Goal: Information Seeking & Learning: Learn about a topic

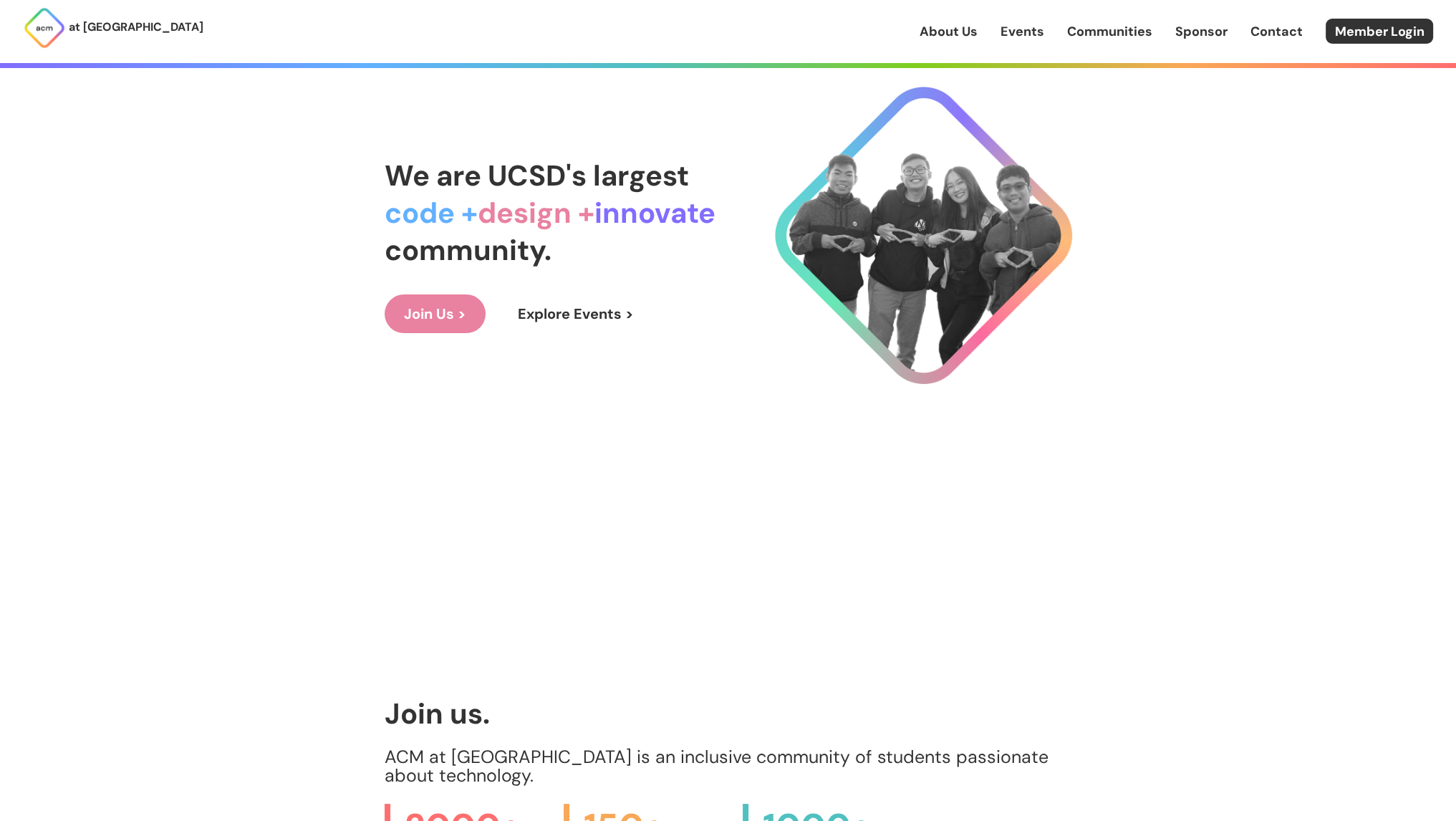
scroll to position [195, 0]
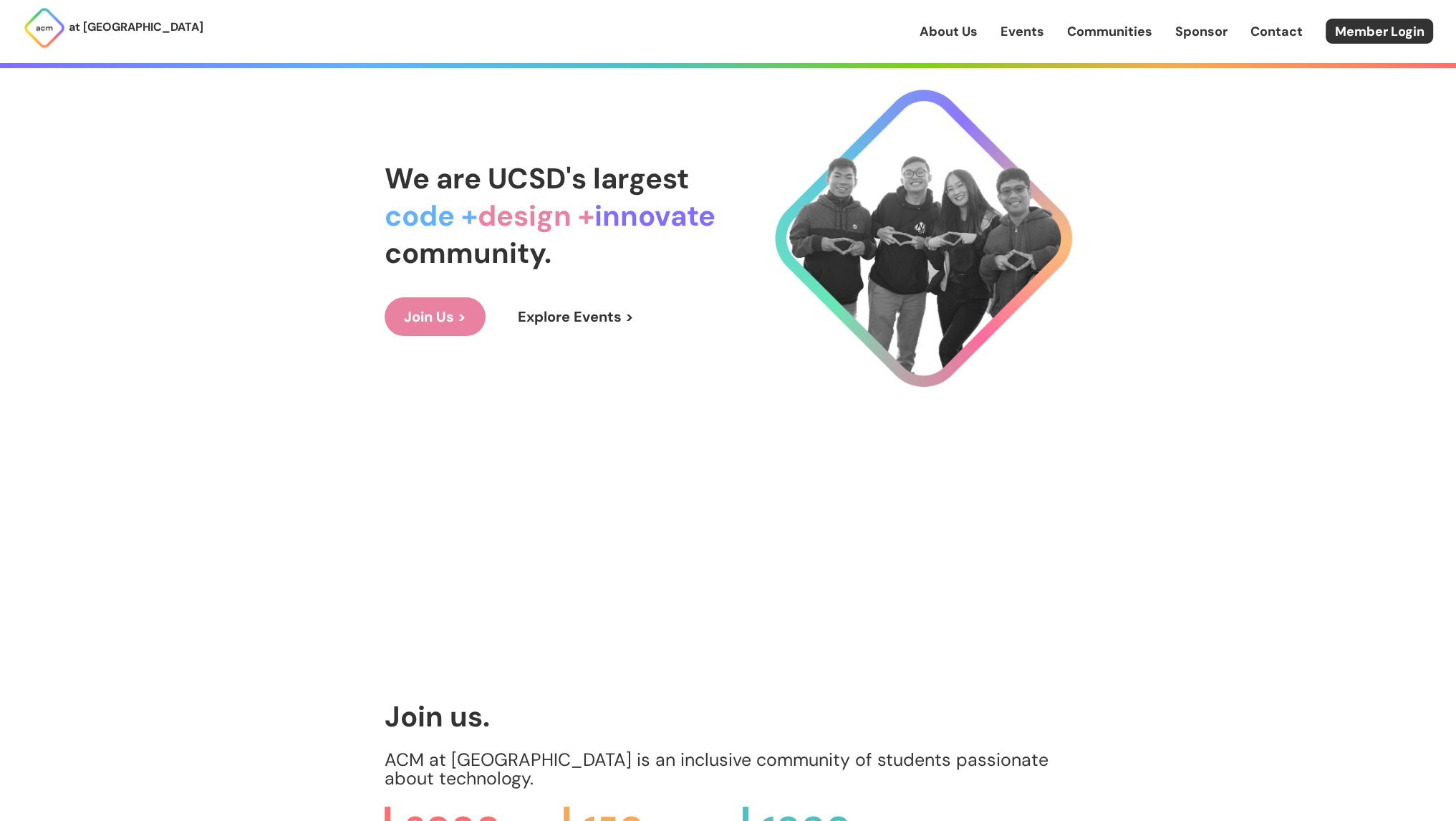
click at [459, 315] on link "Join Us >" at bounding box center [435, 317] width 101 height 39
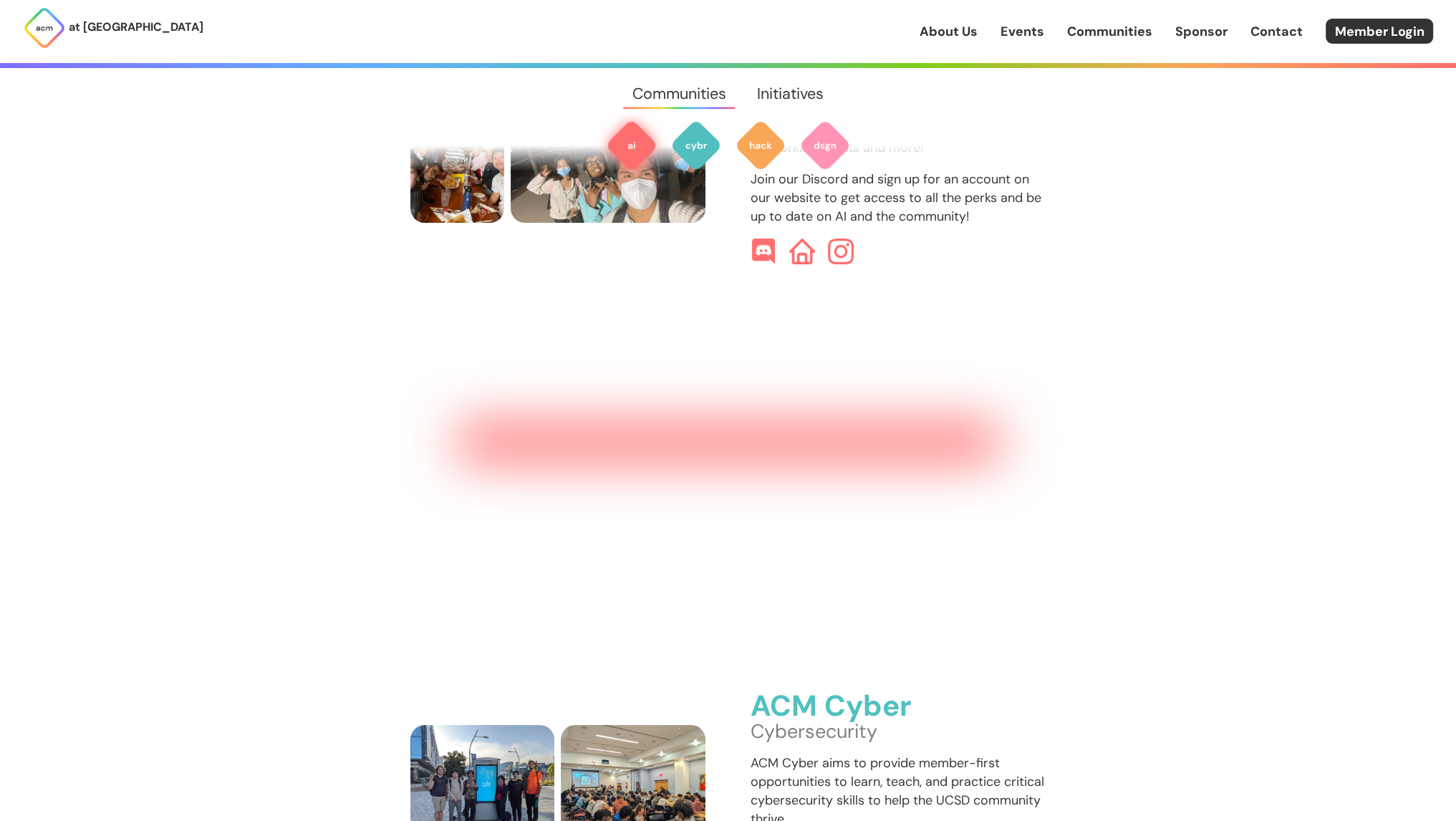
scroll to position [839, 0]
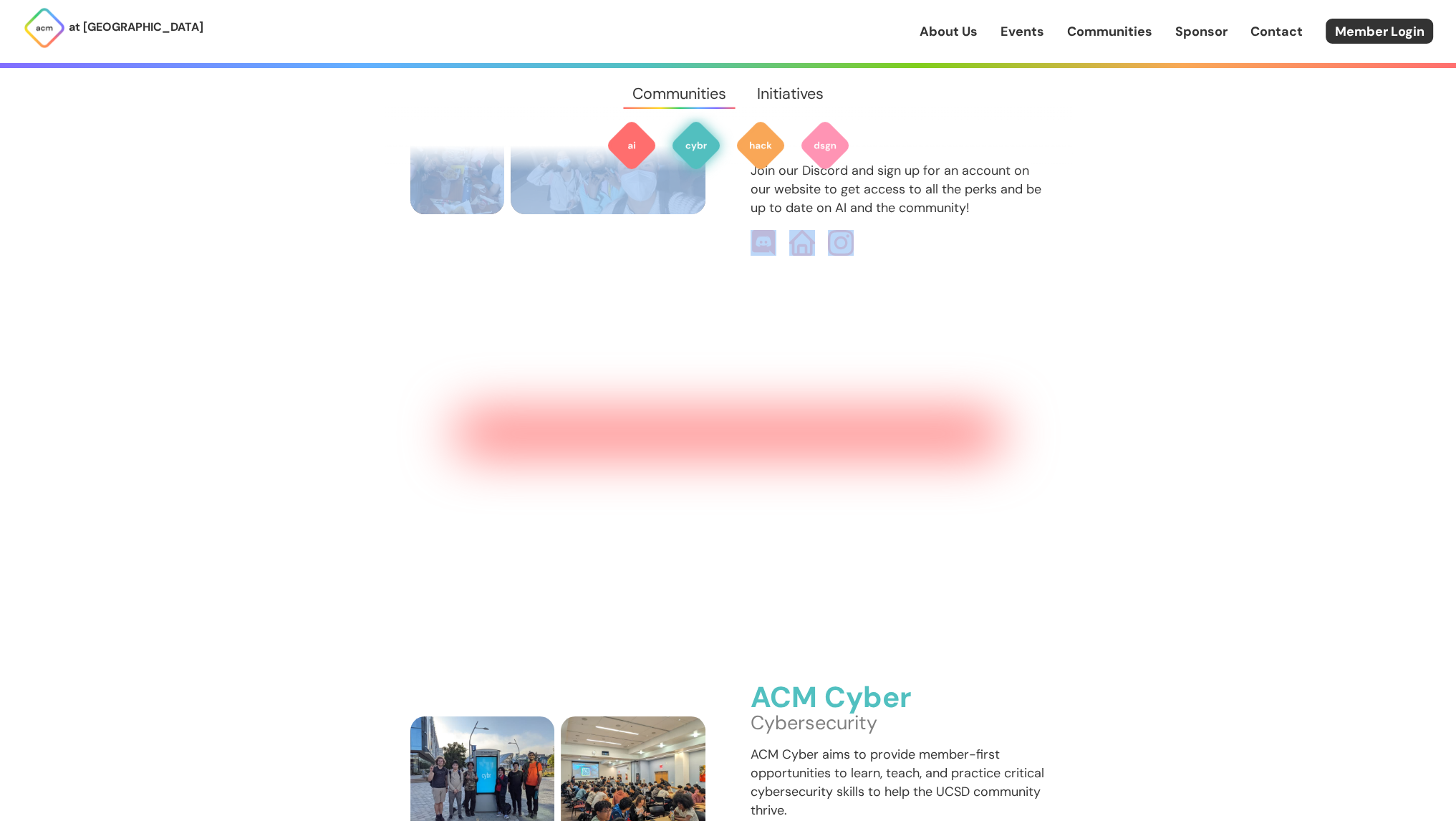
drag, startPoint x: 750, startPoint y: 476, endPoint x: 688, endPoint y: 324, distance: 164.2
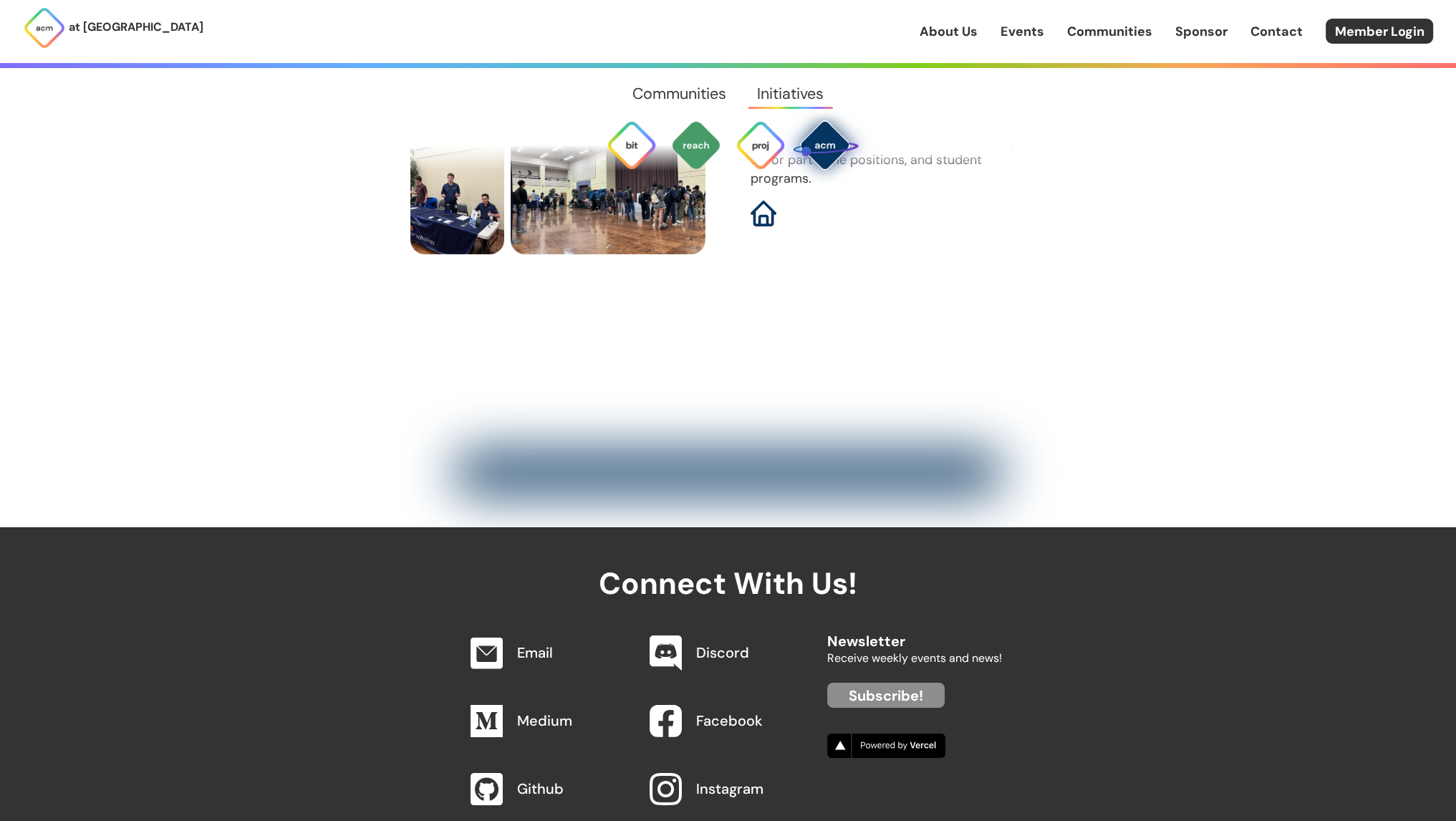
scroll to position [6408, 0]
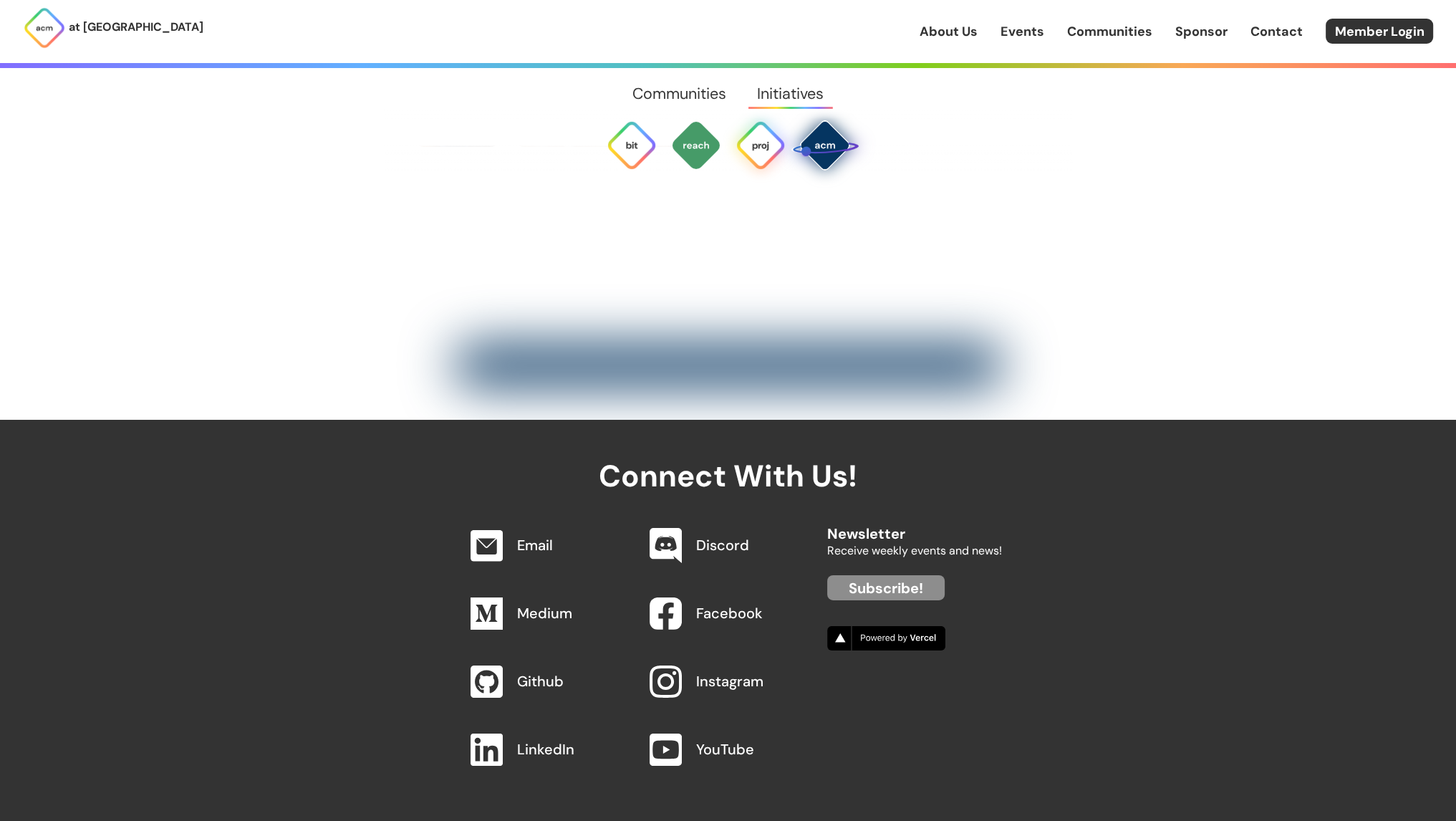
click at [750, 136] on img at bounding box center [760, 145] width 51 height 51
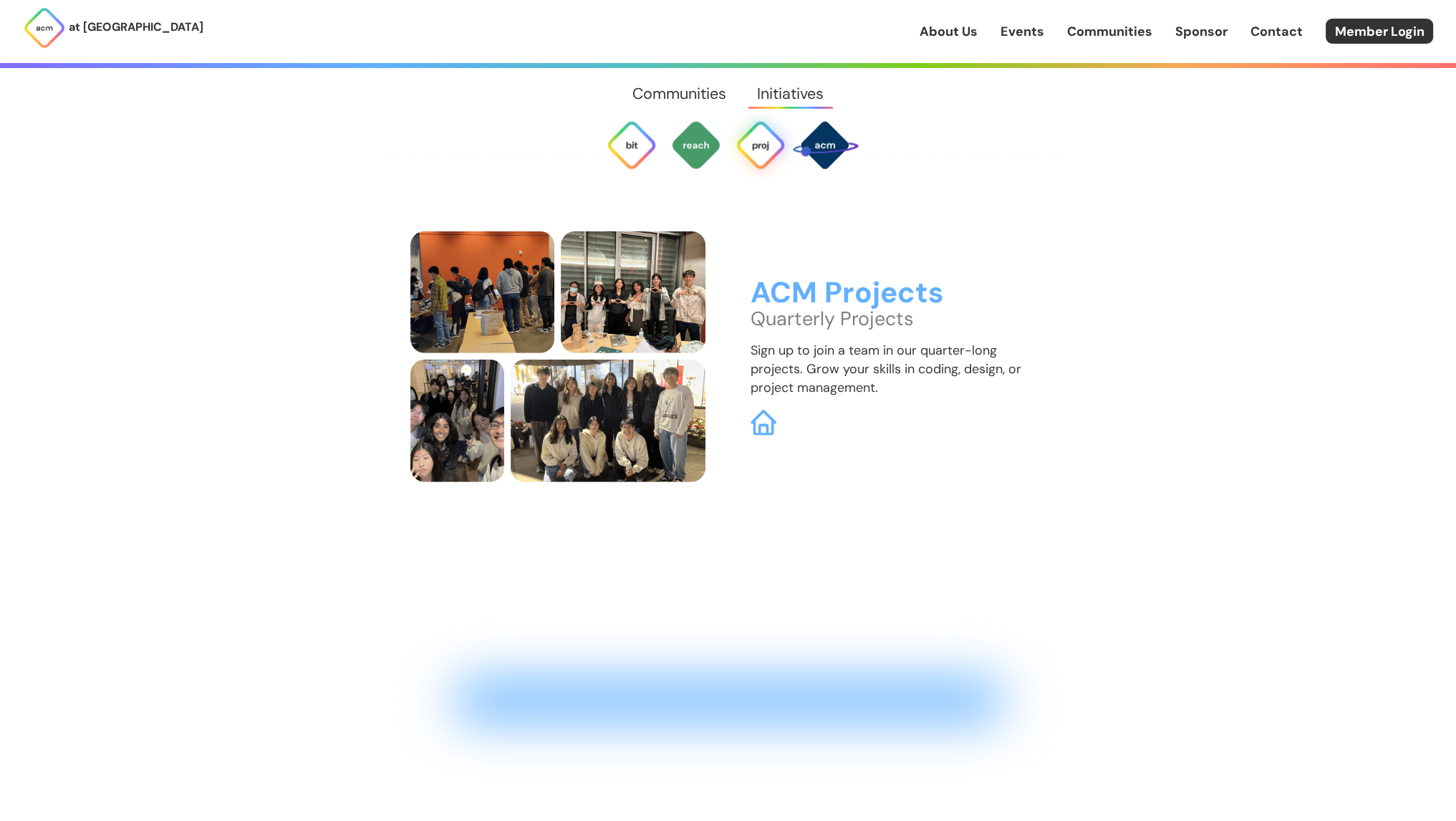
scroll to position [5173, 0]
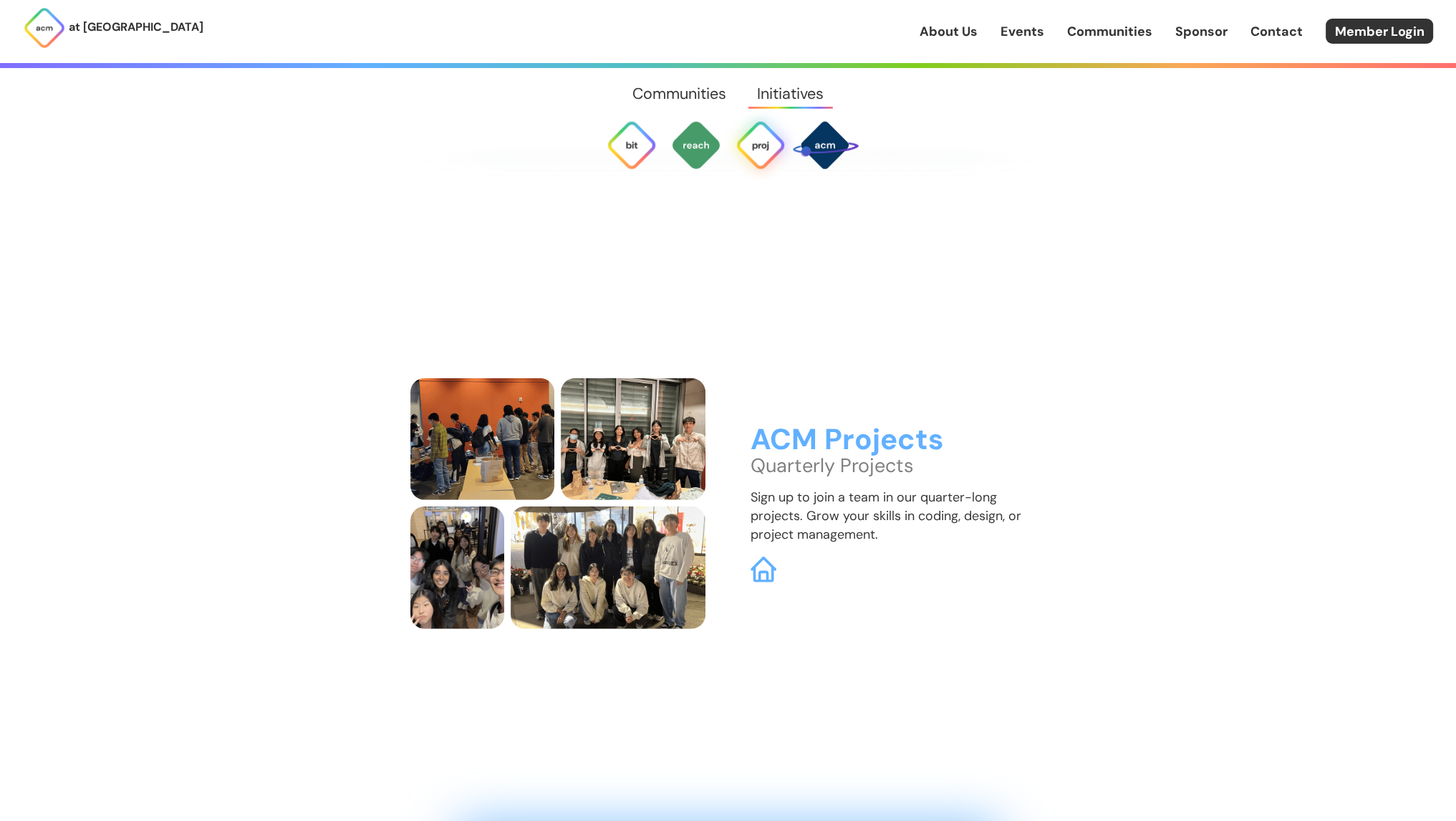
click at [843, 424] on h3 "ACM Projects" at bounding box center [898, 441] width 296 height 33
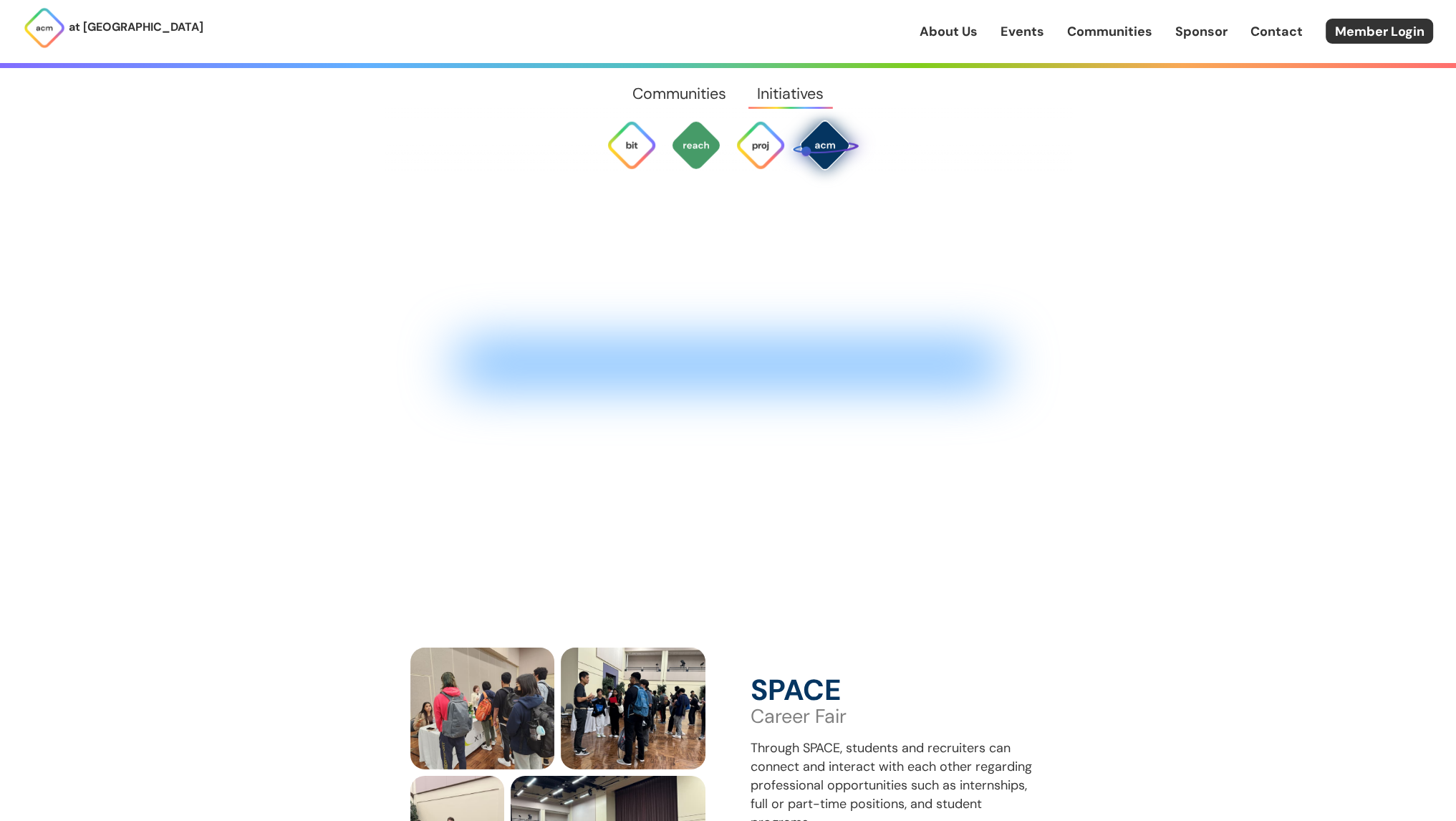
scroll to position [6408, 0]
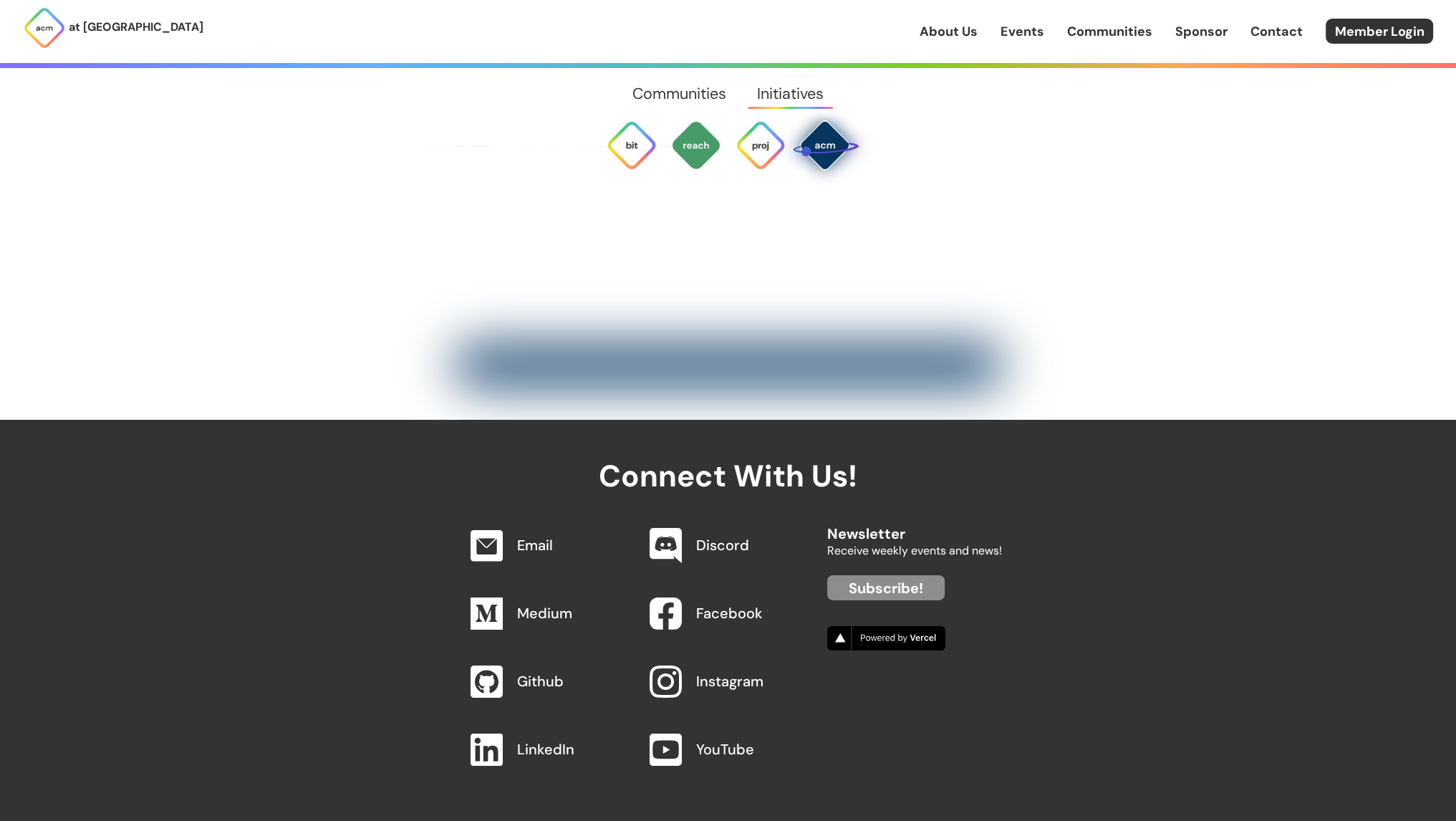
click at [682, 97] on link "Communities" at bounding box center [678, 93] width 124 height 51
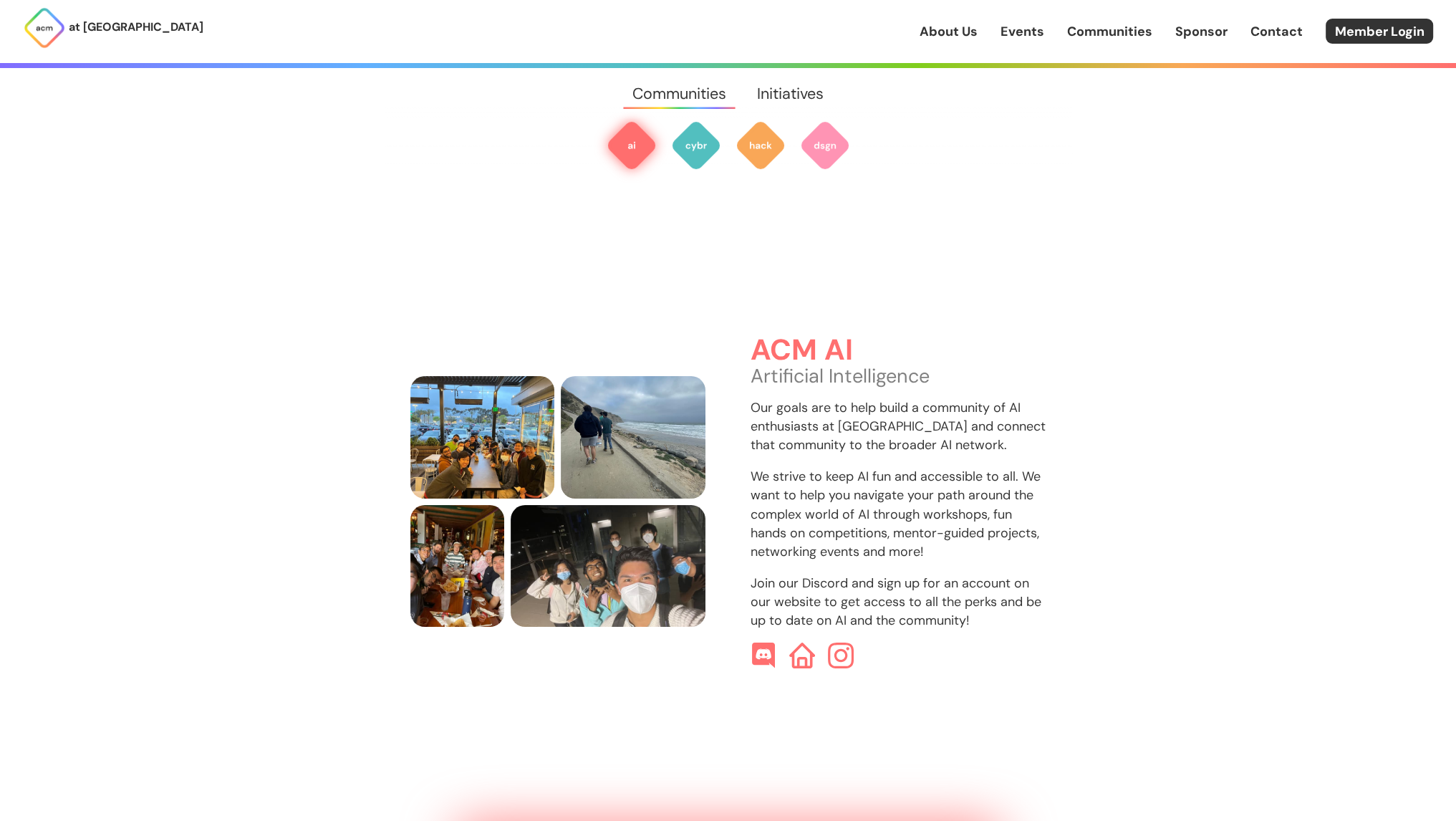
click at [787, 89] on link "Initiatives" at bounding box center [791, 93] width 98 height 51
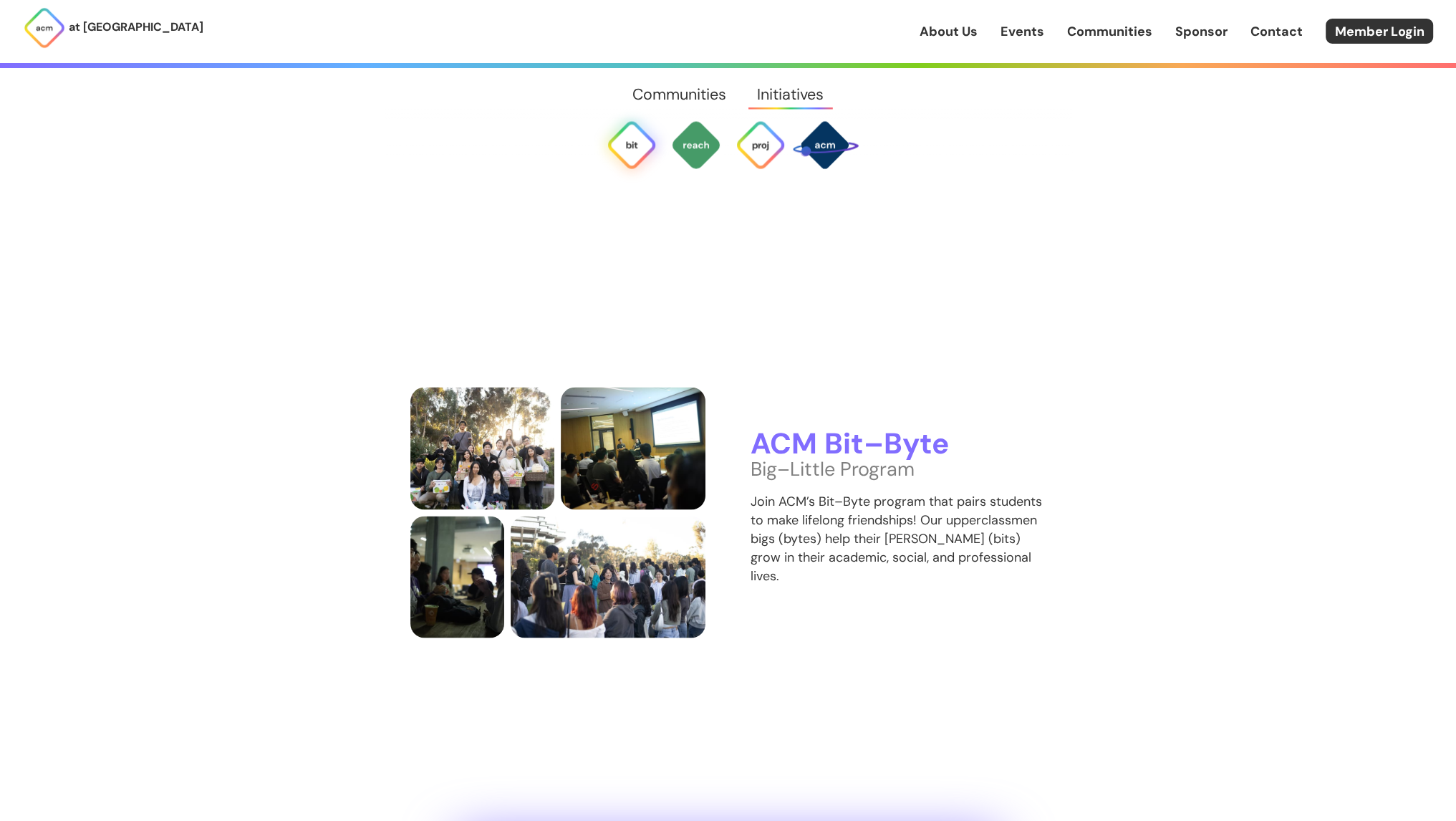
scroll to position [3668, 0]
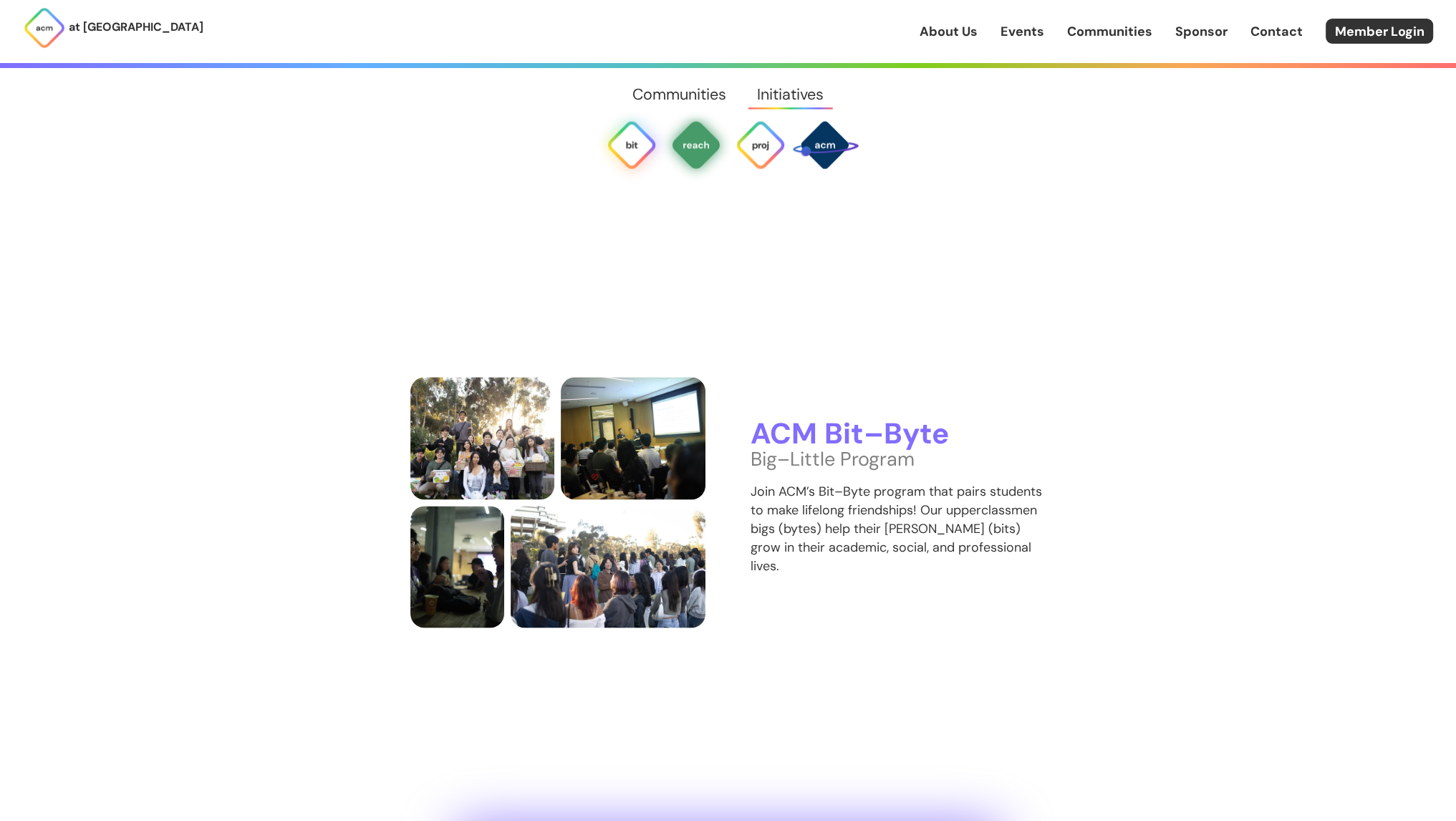
click at [690, 147] on img at bounding box center [696, 145] width 51 height 51
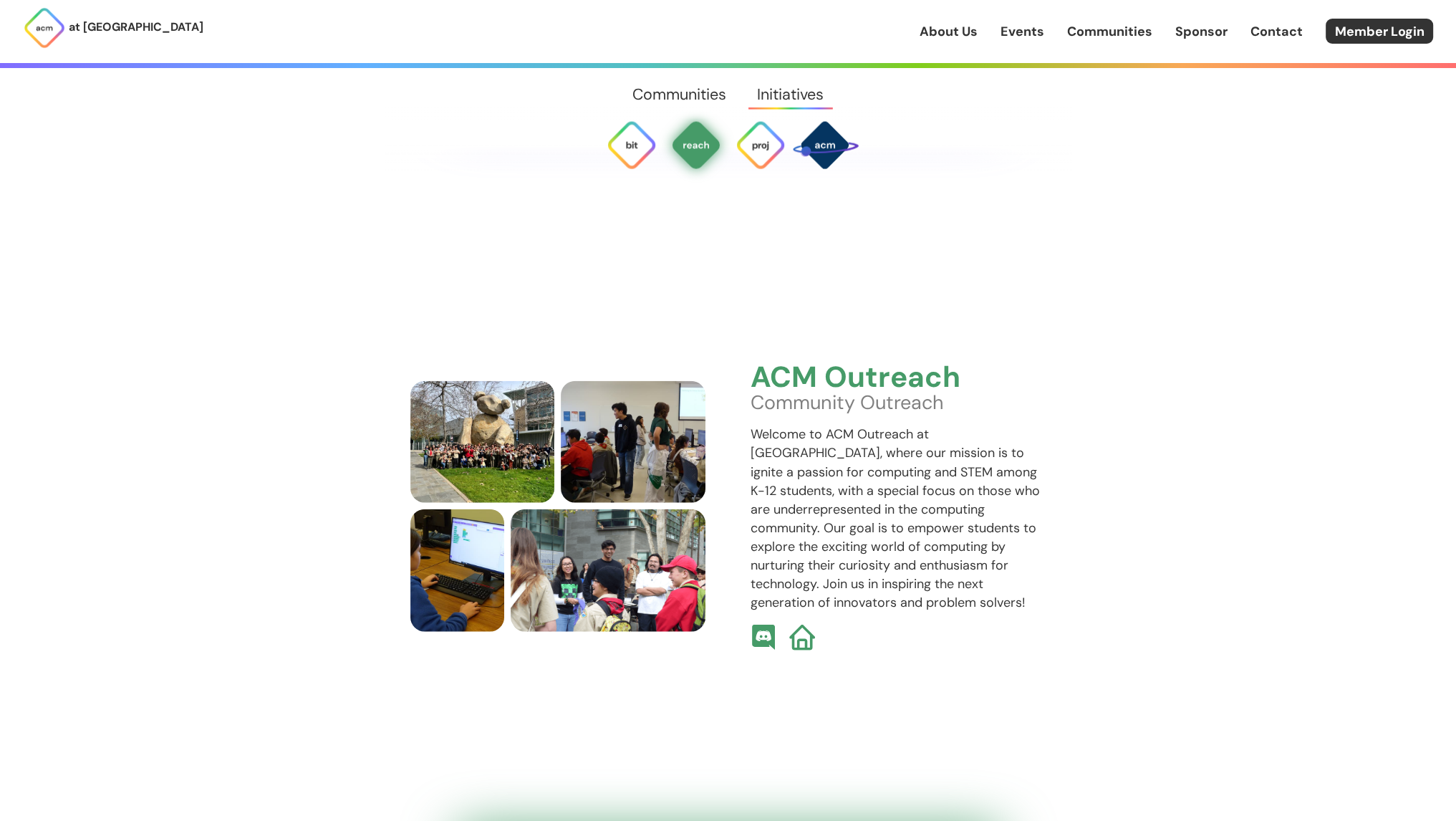
scroll to position [4420, 0]
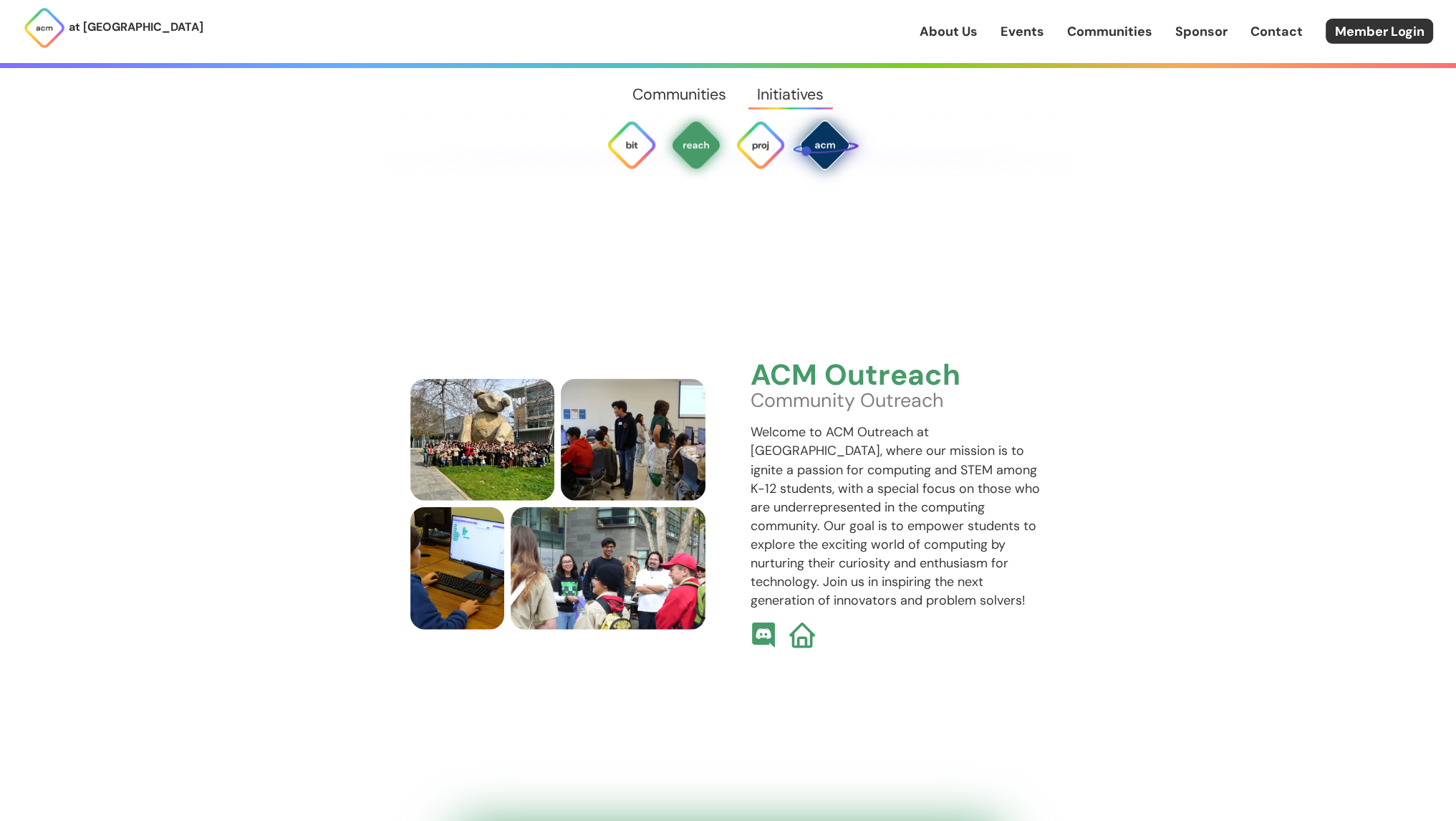
click at [828, 159] on img at bounding box center [825, 146] width 68 height 68
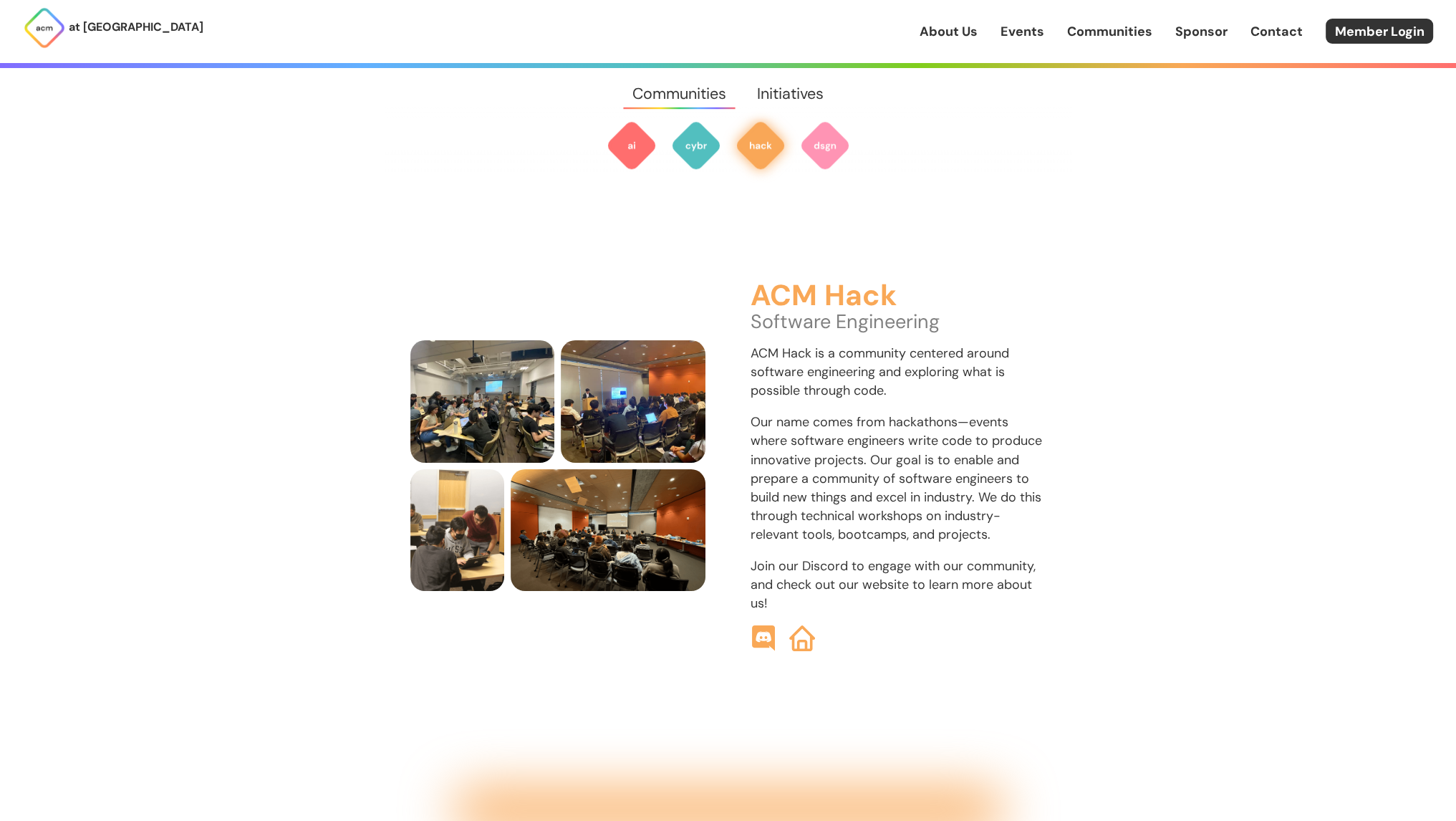
scroll to position [1931, 0]
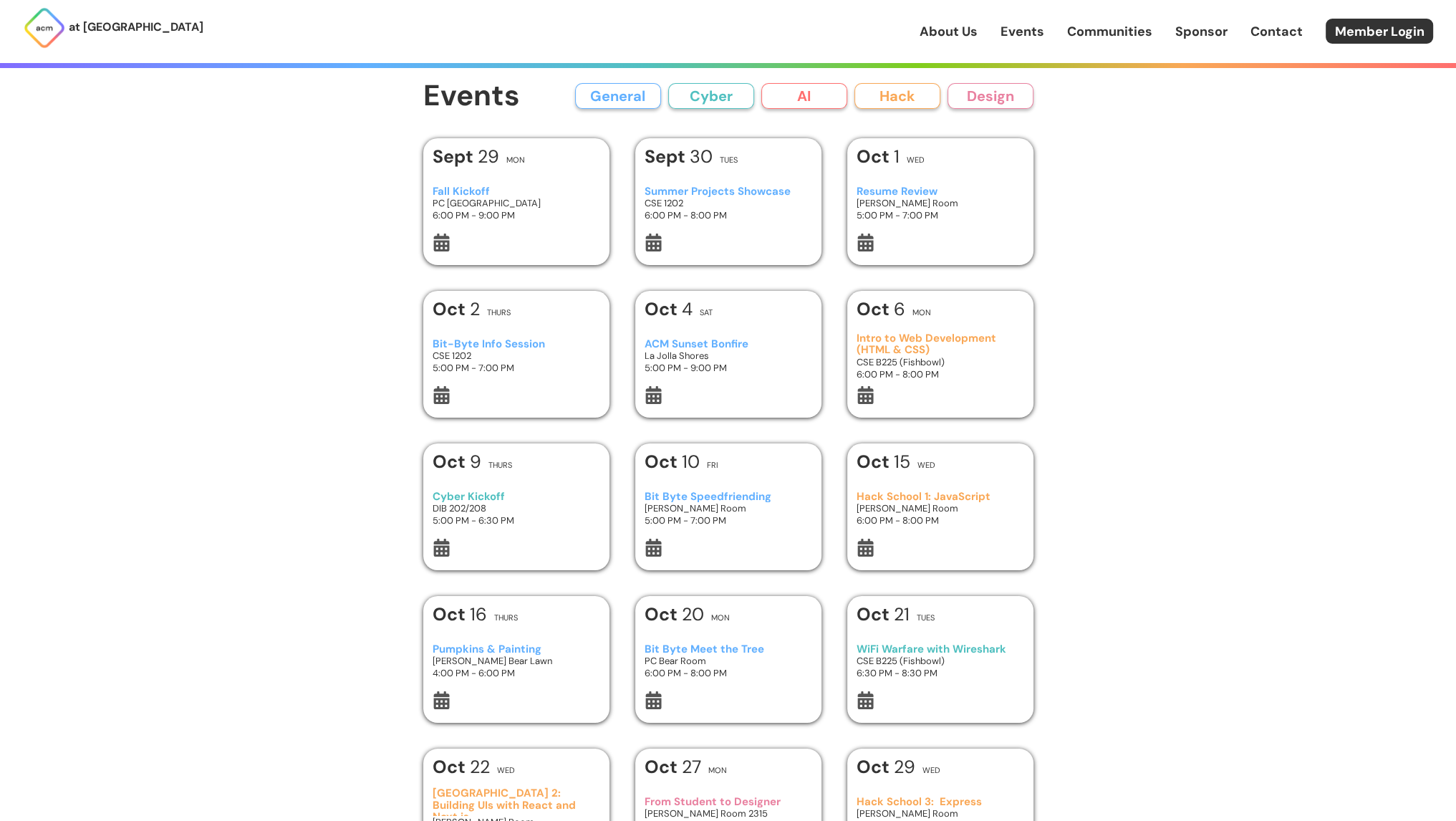
click at [729, 97] on button "Cyber" at bounding box center [711, 96] width 86 height 26
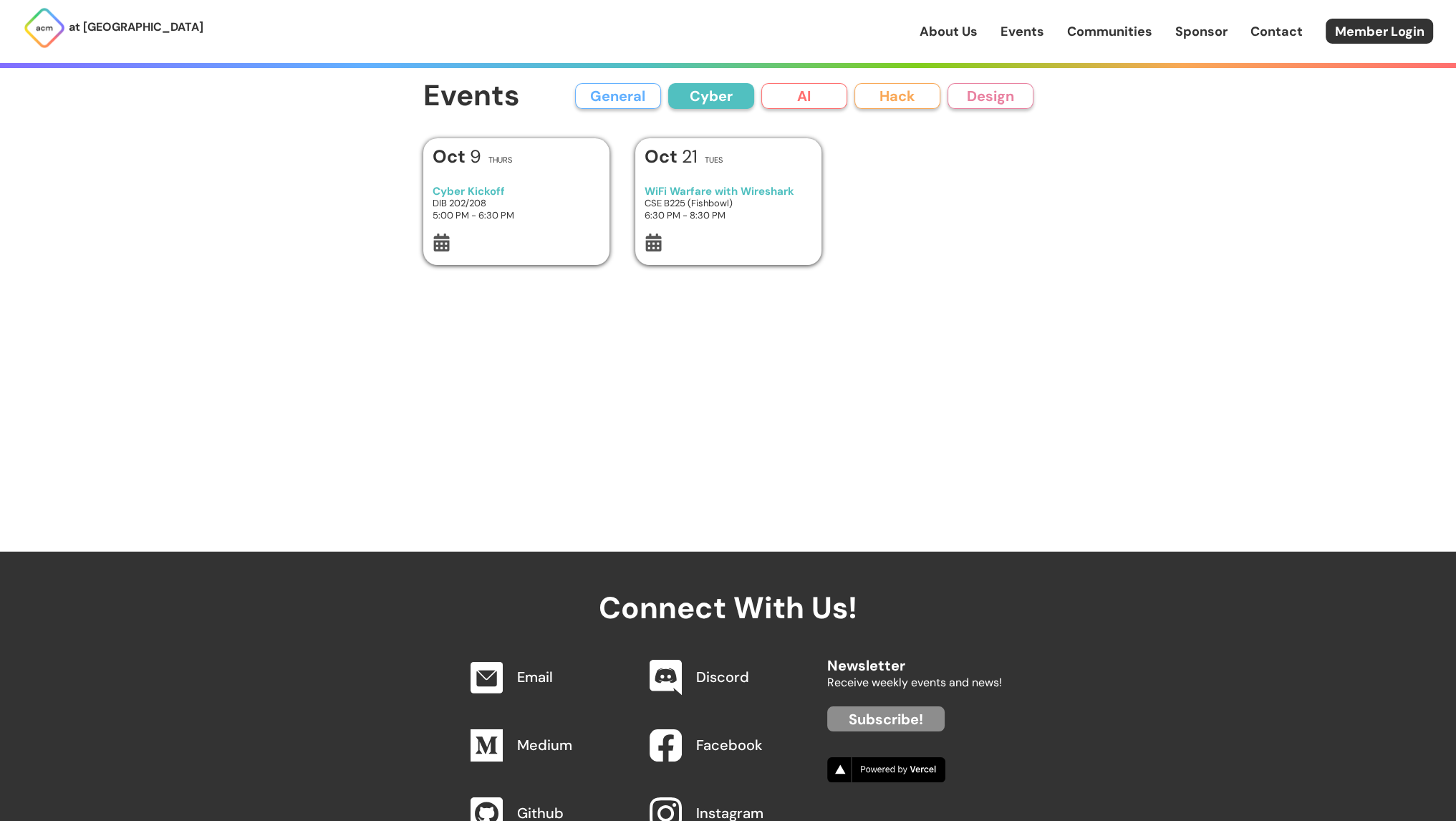
click at [816, 108] on button "AI" at bounding box center [804, 96] width 86 height 26
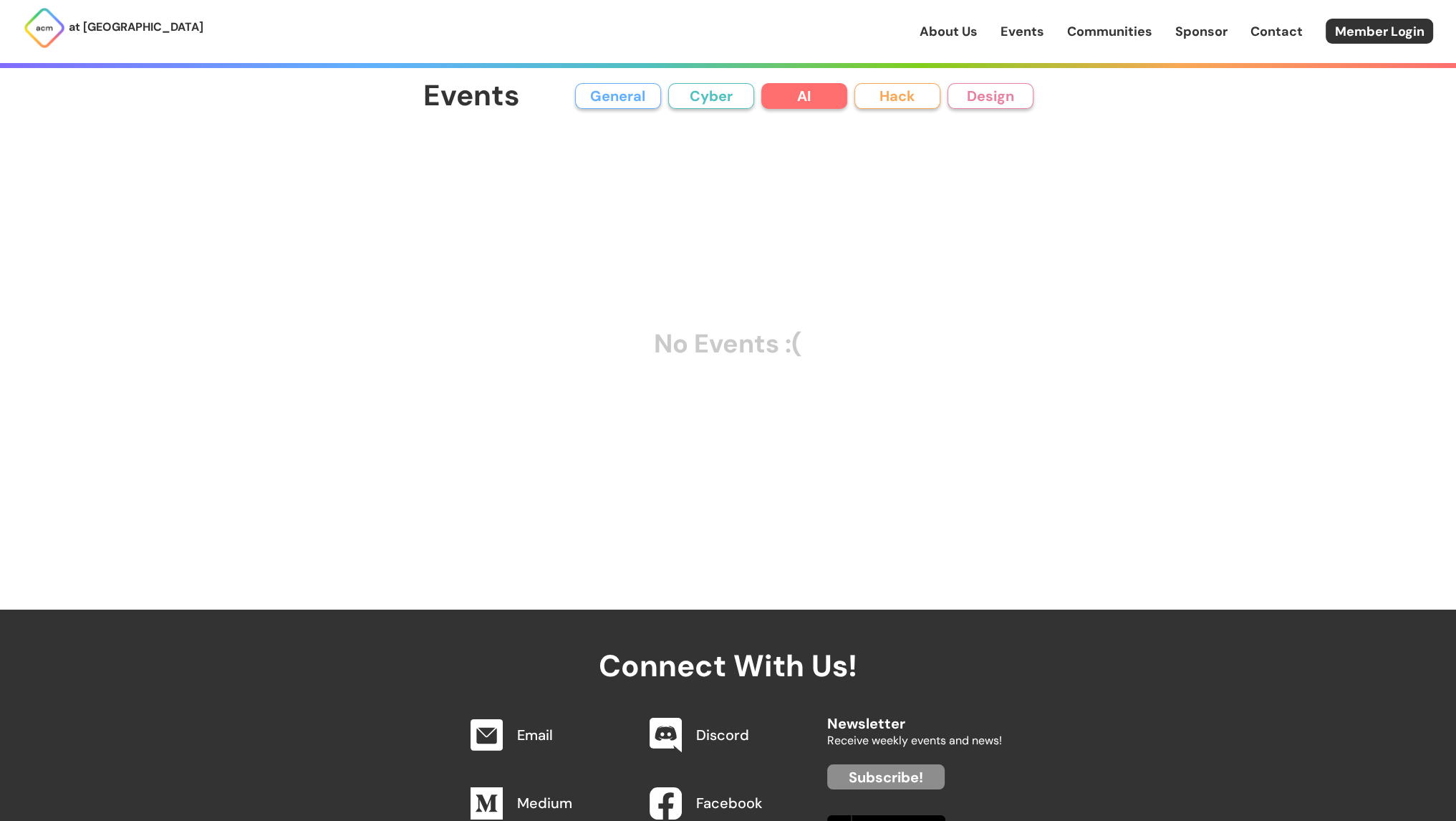
click at [898, 106] on button "Hack" at bounding box center [898, 96] width 86 height 26
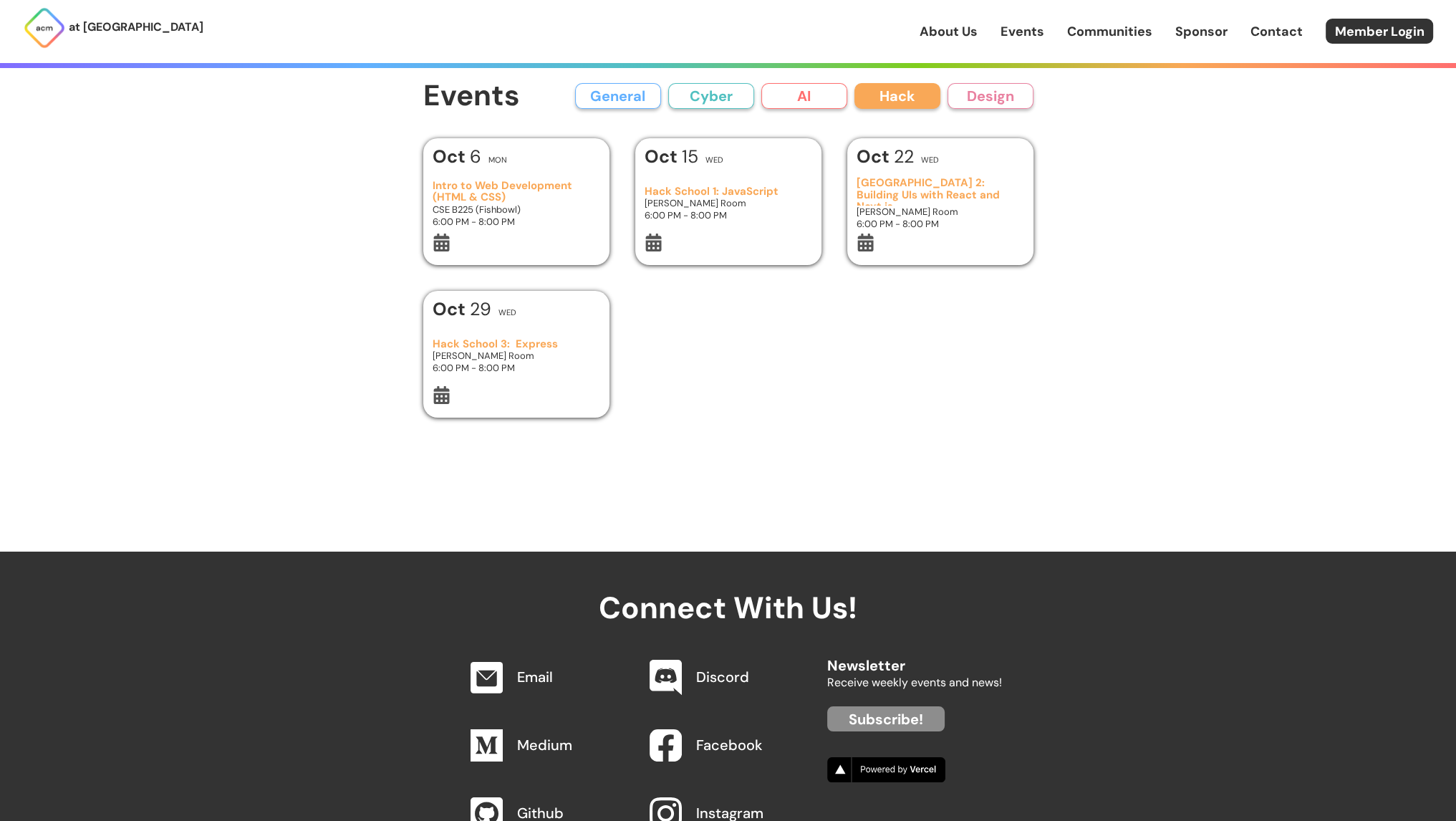
click at [1006, 102] on button "Design" at bounding box center [990, 96] width 86 height 26
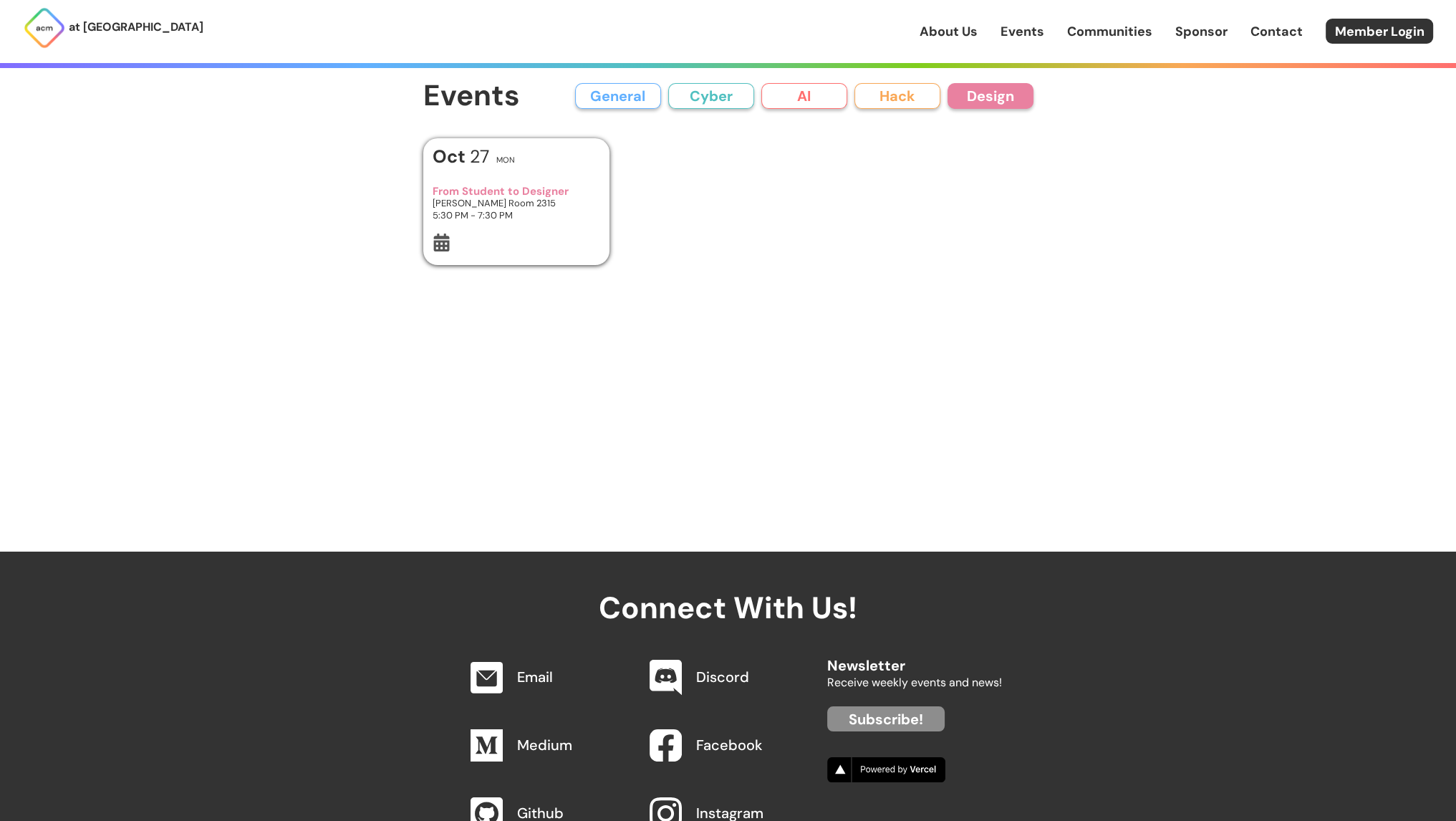
click at [709, 98] on button "Cyber" at bounding box center [711, 96] width 86 height 26
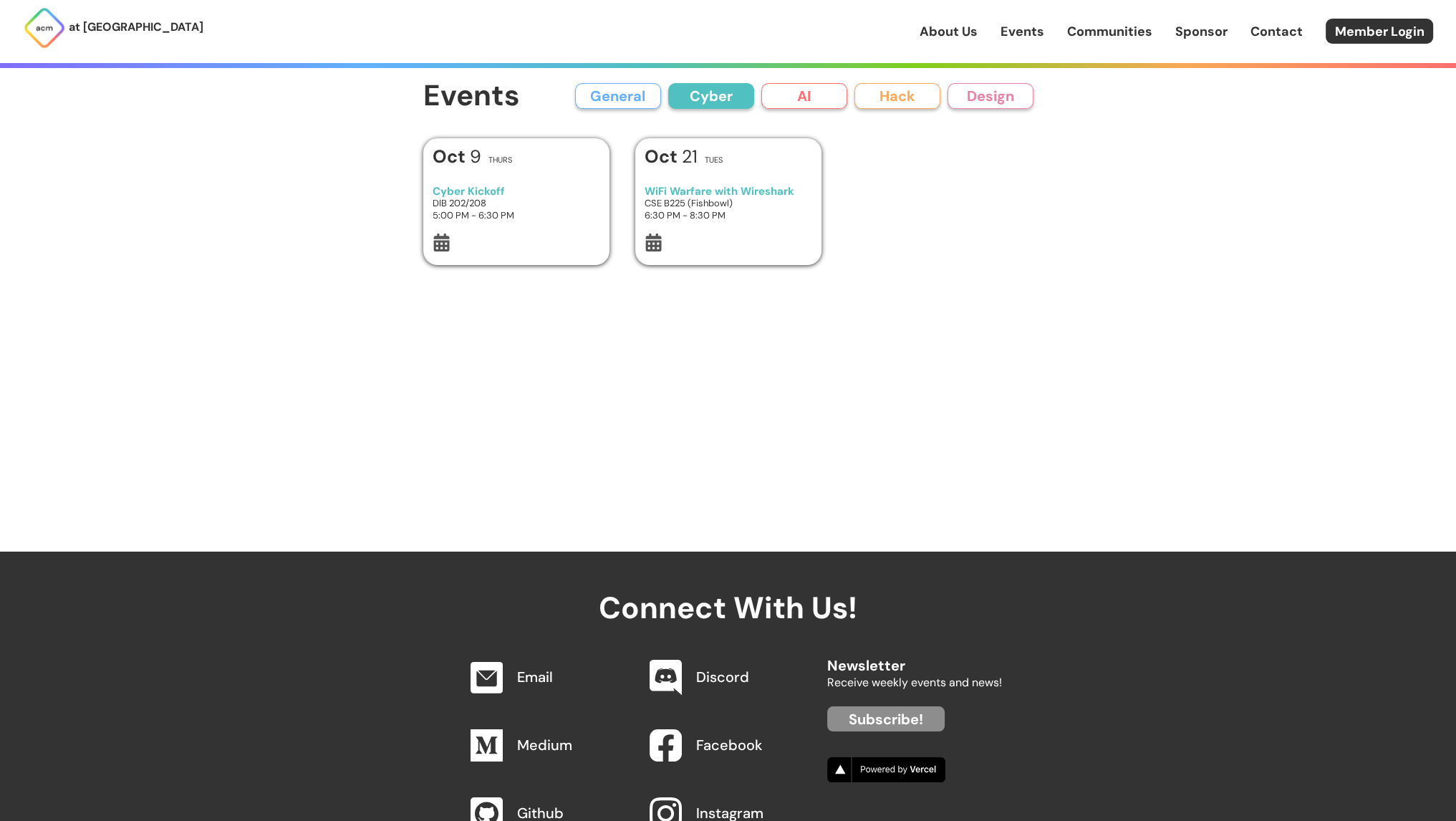
click at [793, 97] on button "AI" at bounding box center [804, 96] width 86 height 26
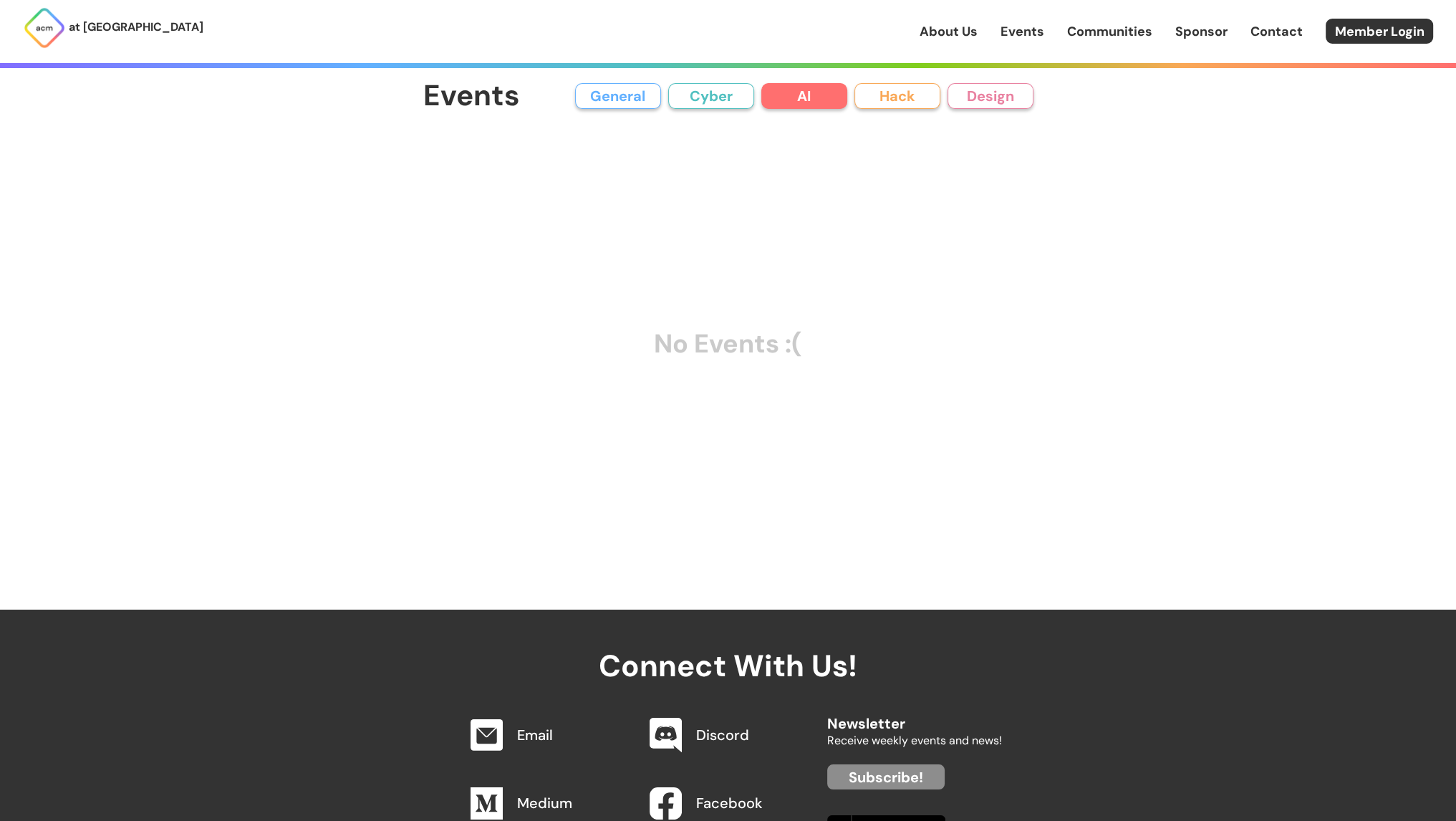
click at [664, 93] on div "General Cyber AI Hack Design" at bounding box center [804, 96] width 459 height 26
click at [631, 92] on button "General" at bounding box center [618, 96] width 86 height 26
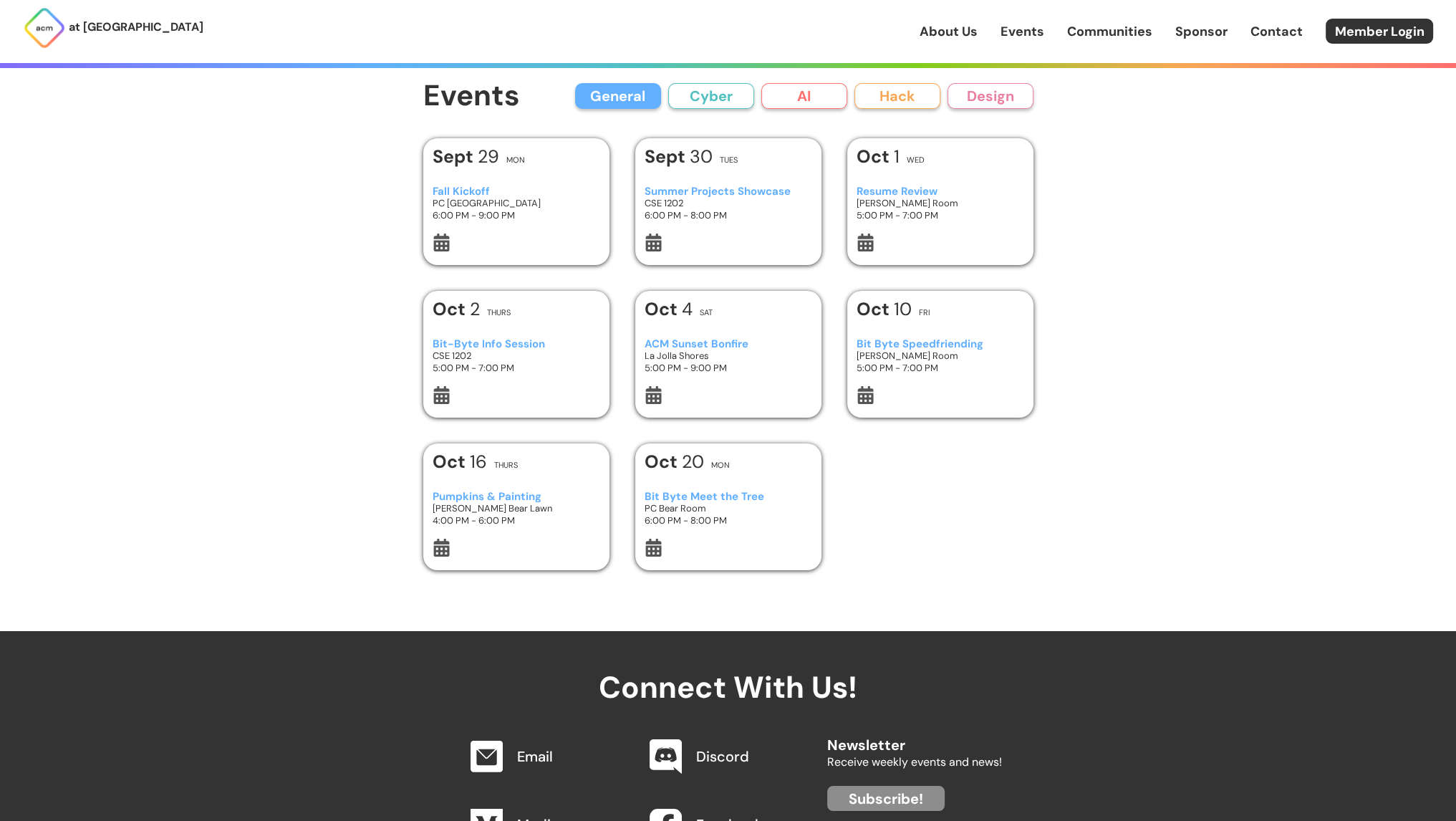
click at [616, 101] on button "General" at bounding box center [618, 96] width 86 height 26
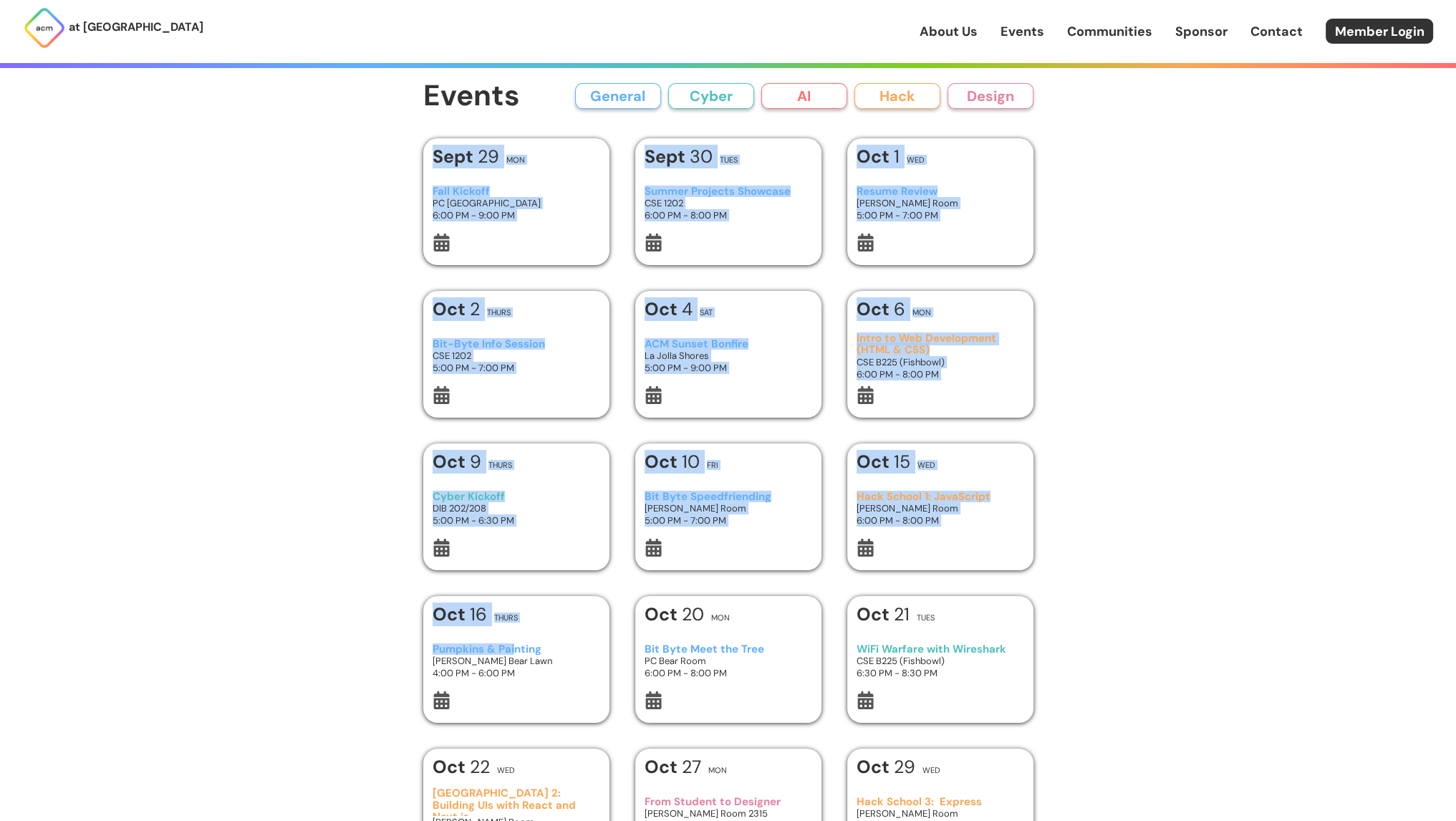
drag, startPoint x: 512, startPoint y: 640, endPoint x: 1100, endPoint y: -60, distance: 914.2
click at [1100, 0] on html "at UC San Diego About Us Events Communities Sponsor Contact Member Login About …" at bounding box center [728, 678] width 1456 height 1357
click at [1126, 407] on div "at UC San Diego About Us Events Communities Sponsor Contact Member Login About …" at bounding box center [728, 678] width 1456 height 1357
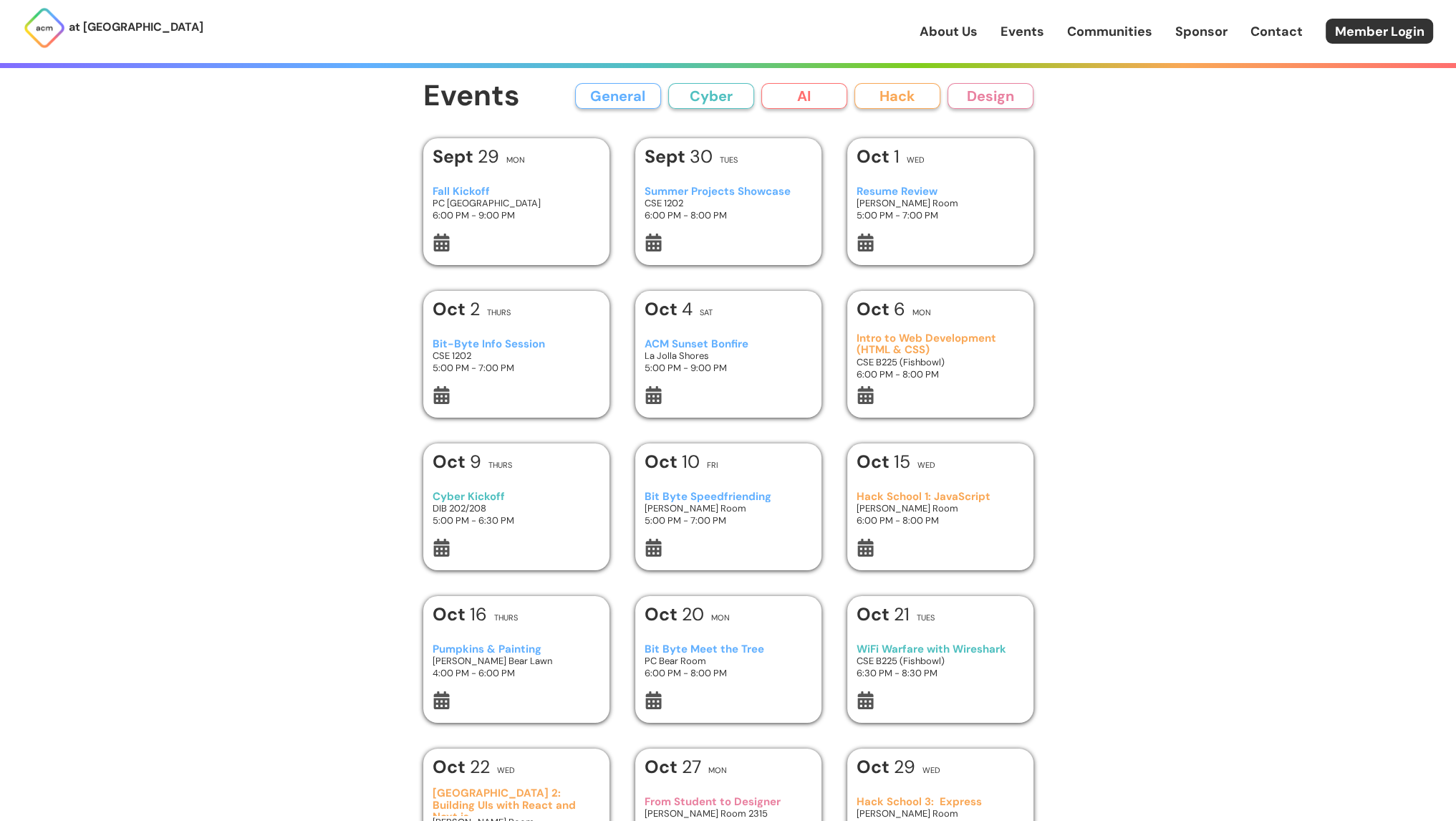
click at [493, 644] on h3 "Pumpkins & Painting" at bounding box center [515, 649] width 167 height 12
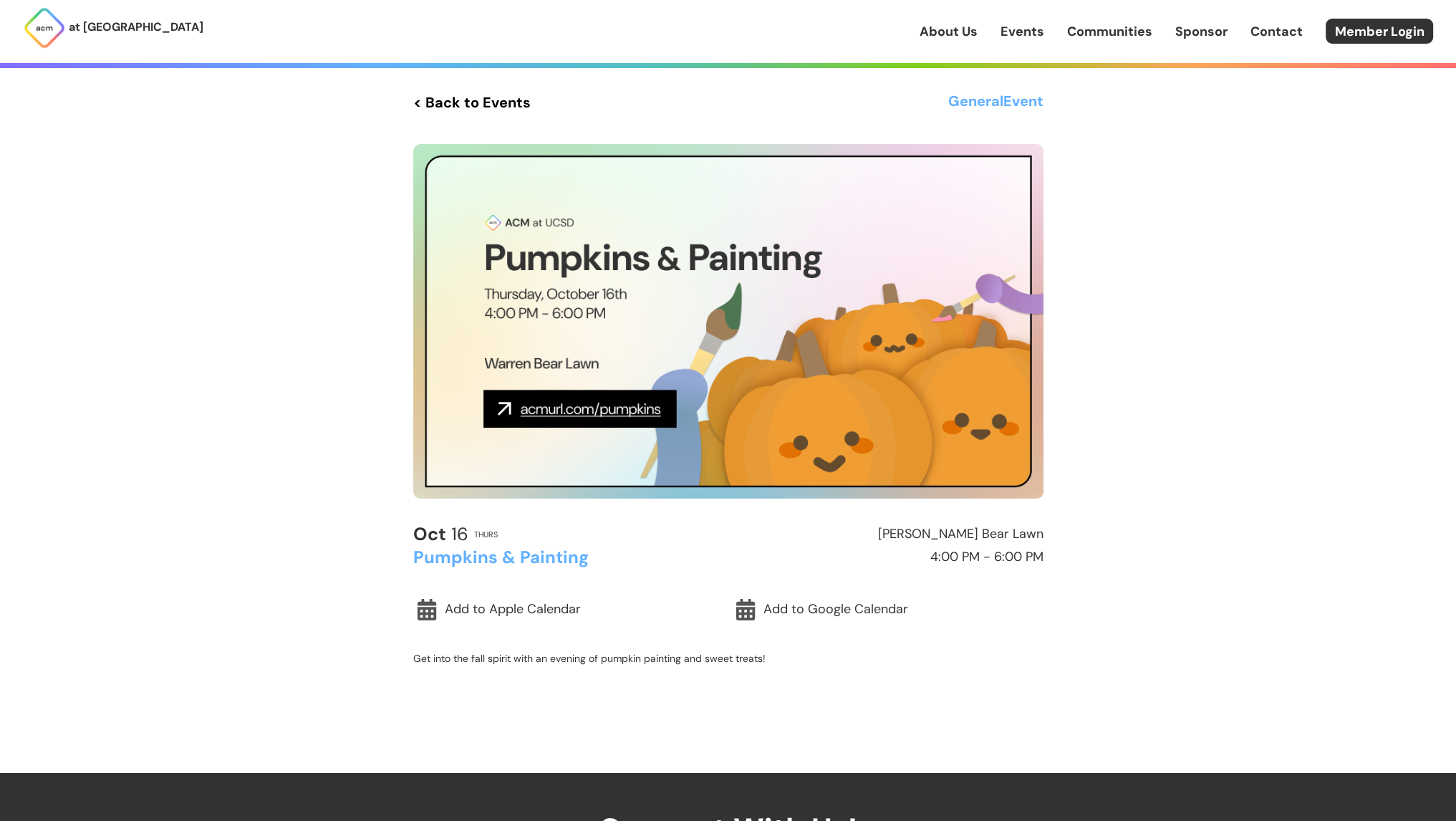
click at [459, 99] on link "< Back to Events" at bounding box center [472, 102] width 117 height 26
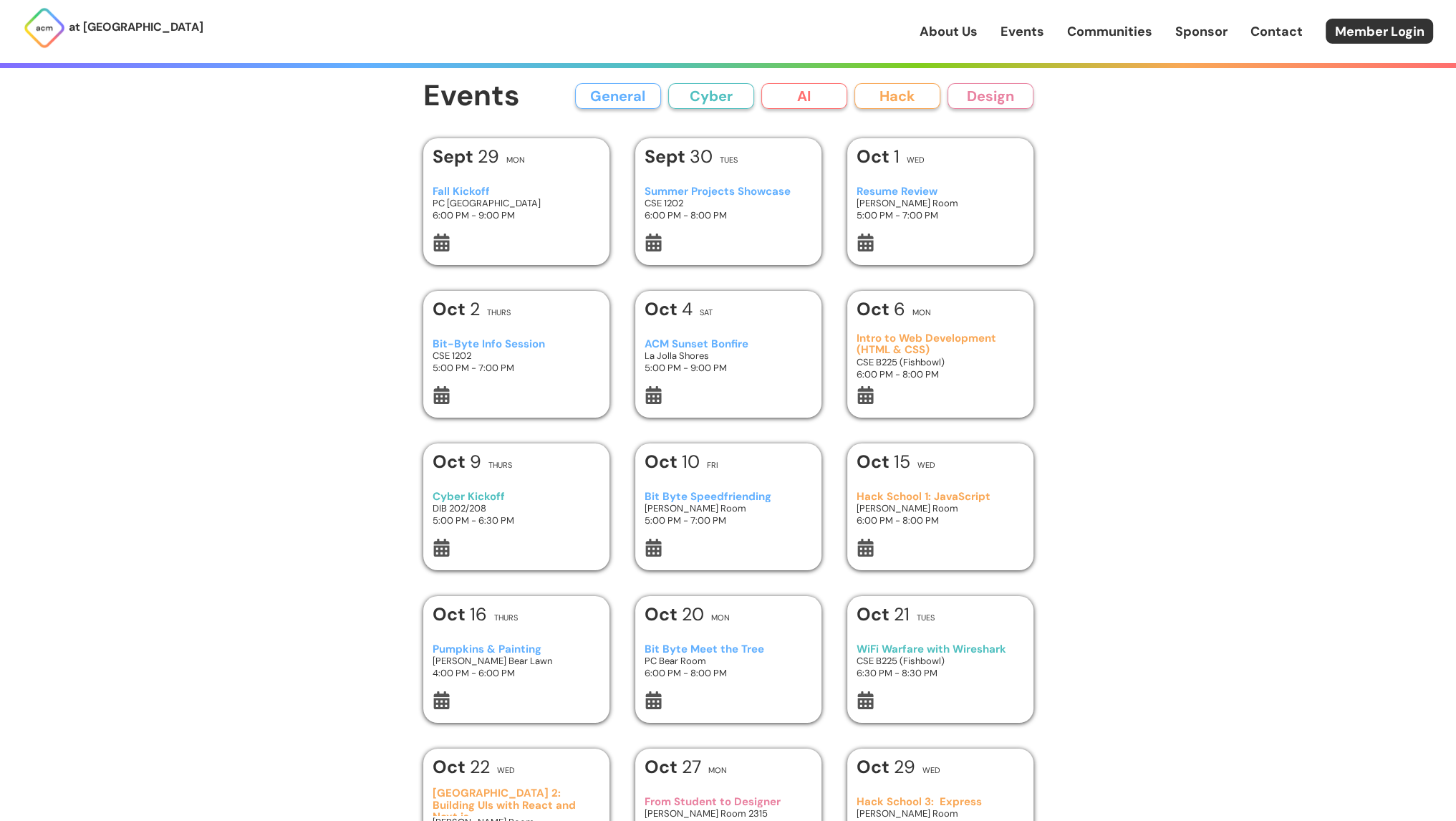
click at [555, 220] on h3 "6:00 PM - 9:00 PM" at bounding box center [515, 215] width 167 height 12
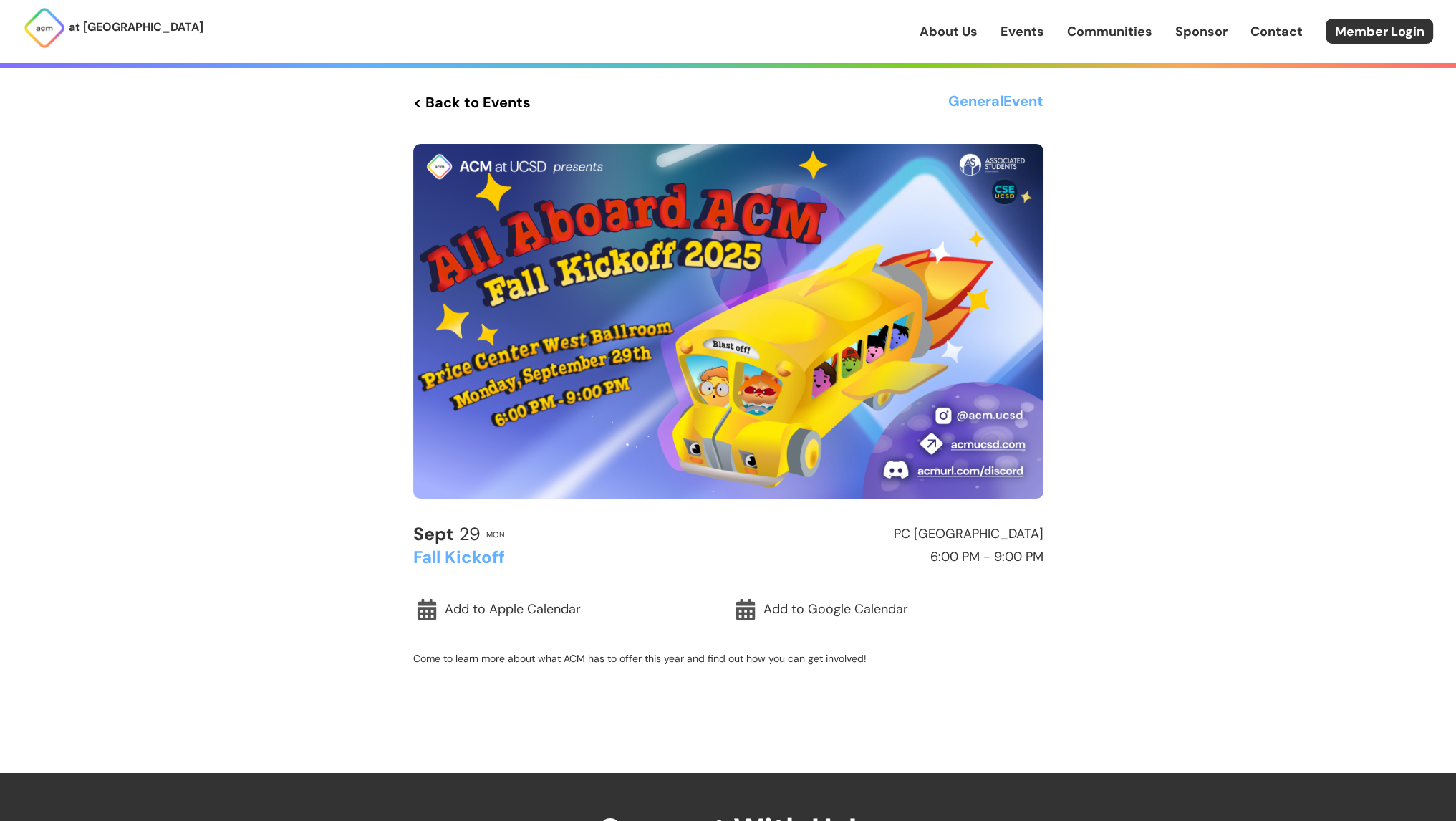
click at [499, 114] on link "< Back to Events" at bounding box center [472, 102] width 117 height 26
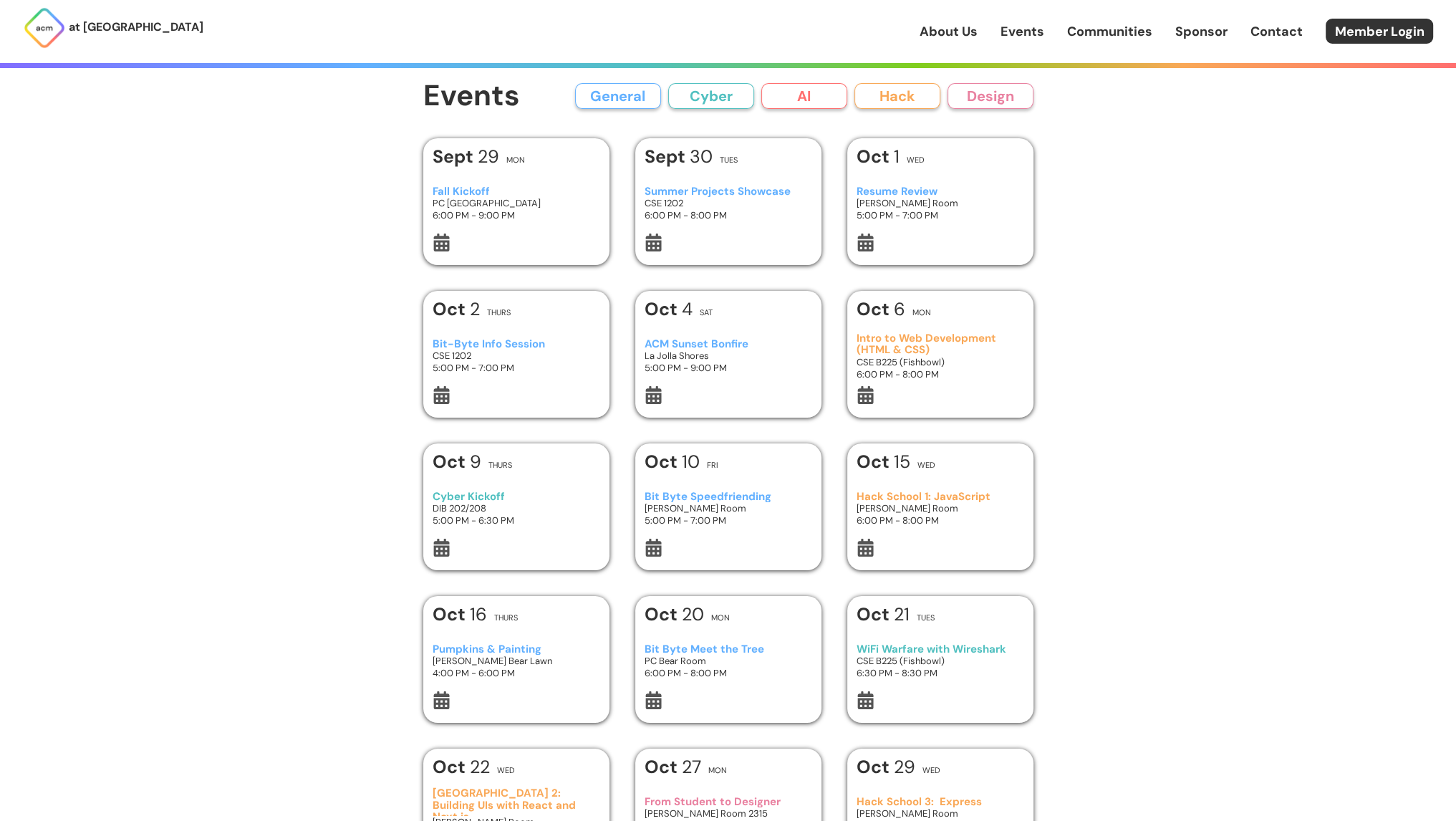
click at [728, 219] on h3 "6:00 PM - 8:00 PM" at bounding box center [728, 215] width 167 height 12
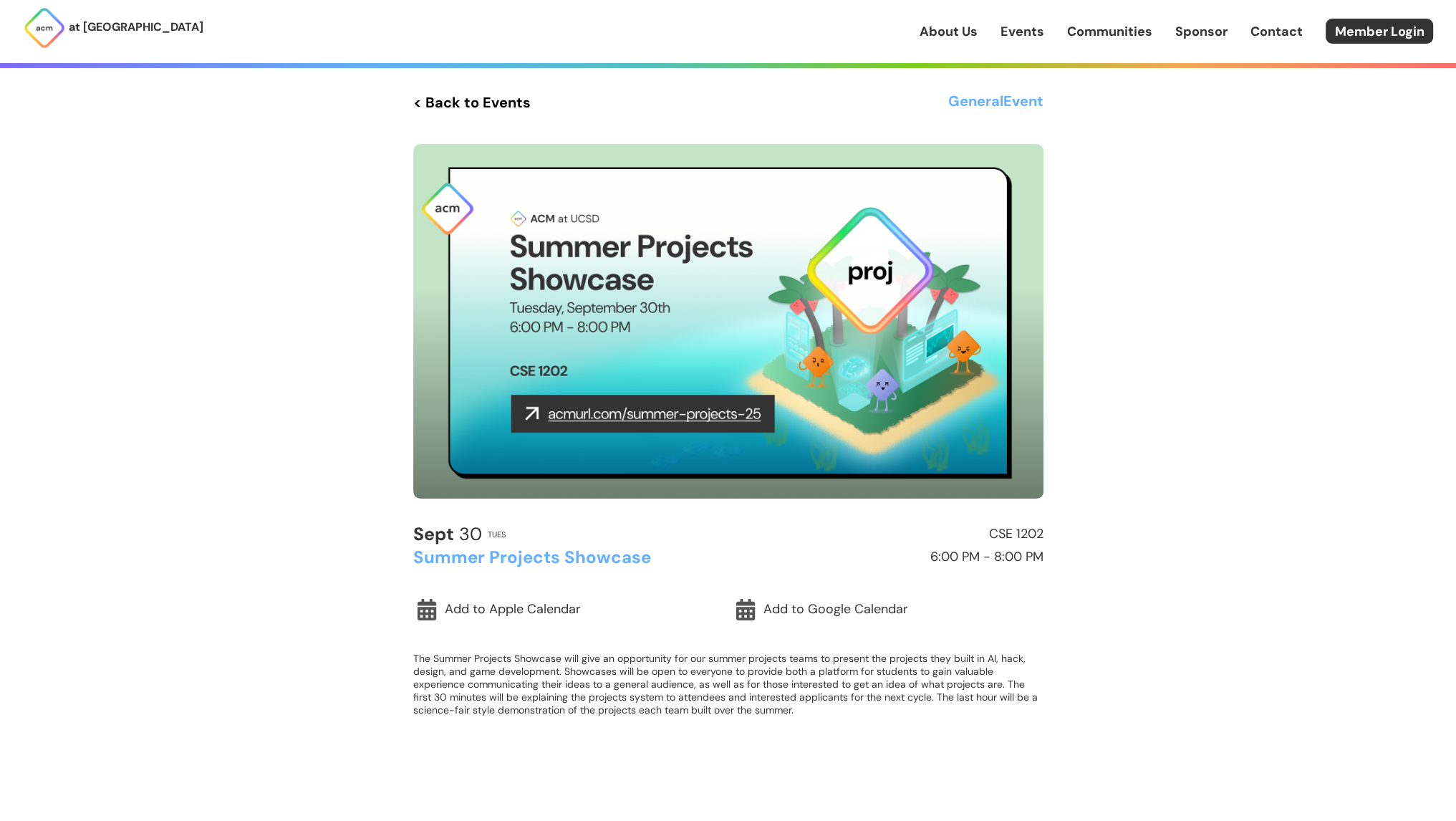
click at [450, 104] on link "< Back to Events" at bounding box center [472, 102] width 117 height 26
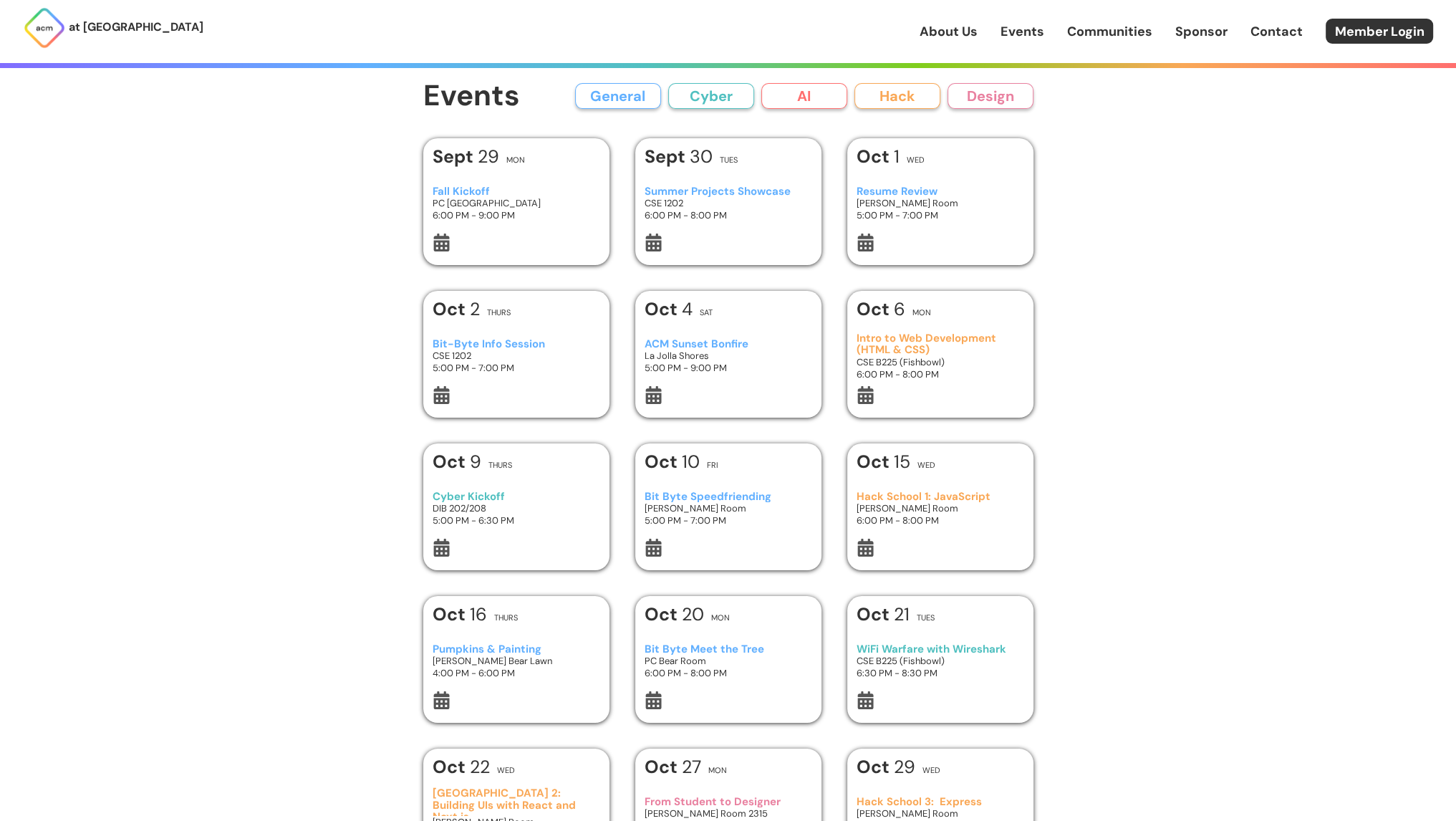
click at [989, 213] on h3 "5:00 PM - 7:00 PM" at bounding box center [940, 215] width 167 height 12
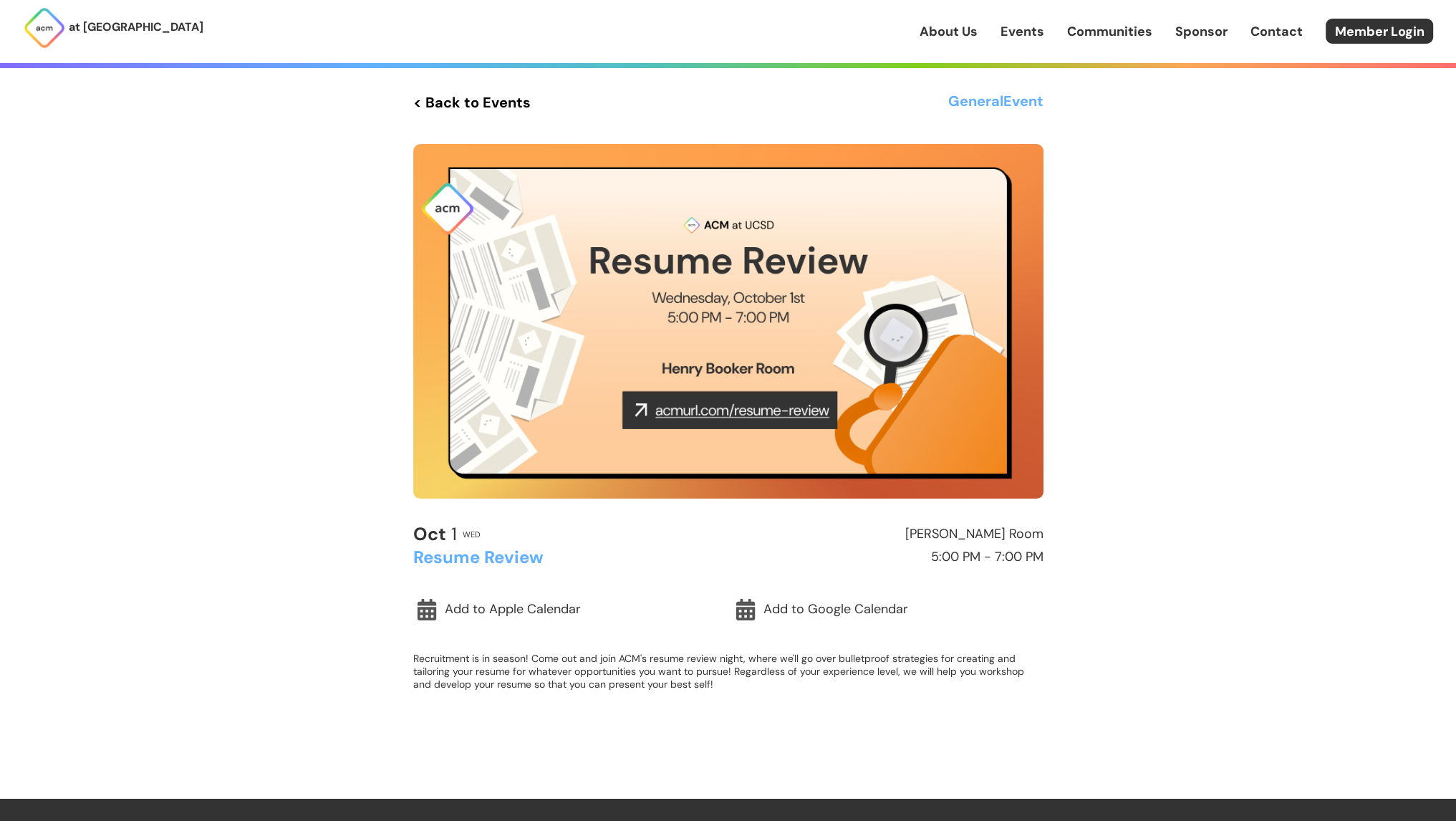
click at [478, 93] on link "< Back to Events" at bounding box center [472, 102] width 117 height 26
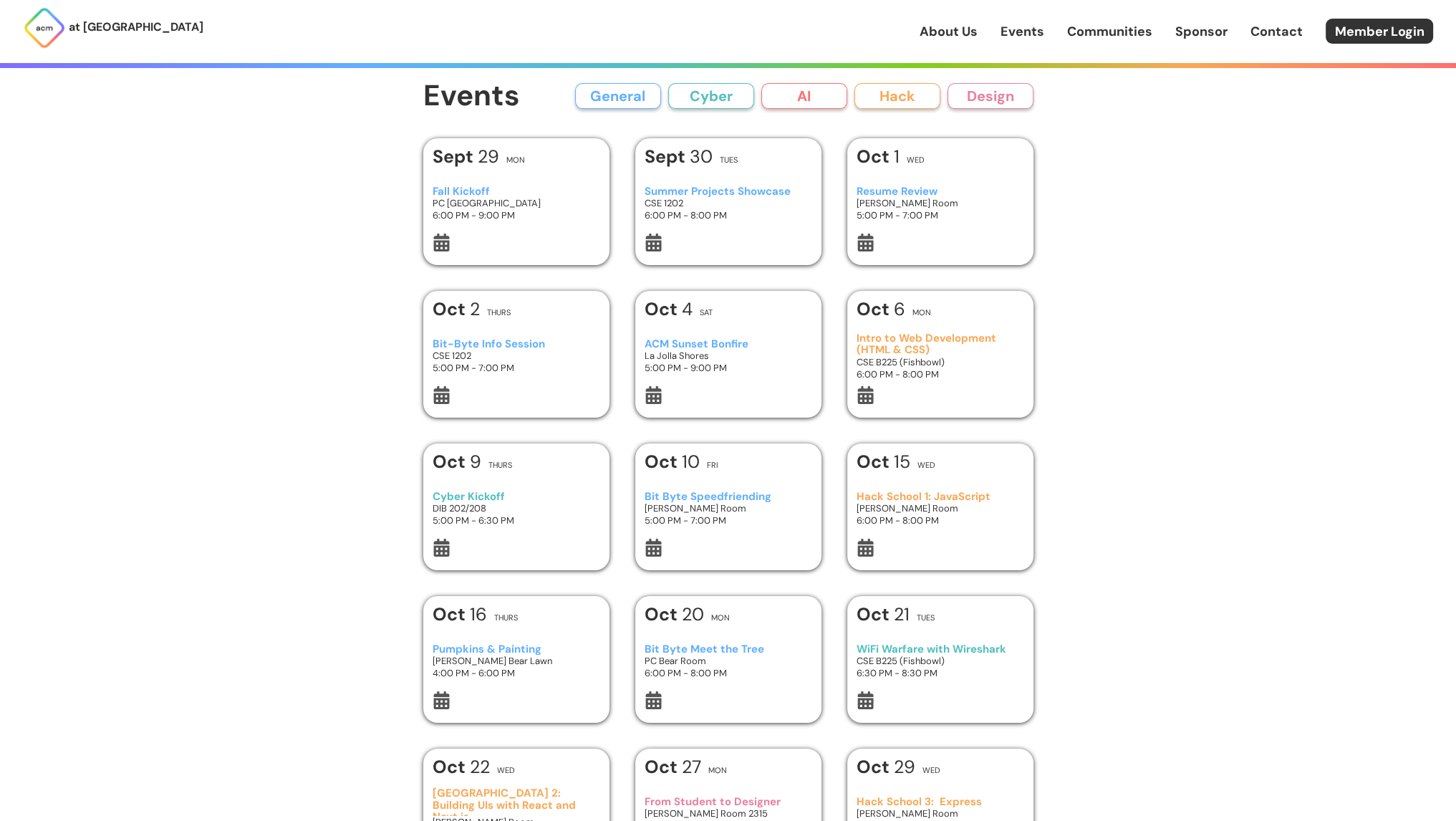
click at [528, 342] on h3 "Bit-Byte Info Session" at bounding box center [515, 344] width 167 height 12
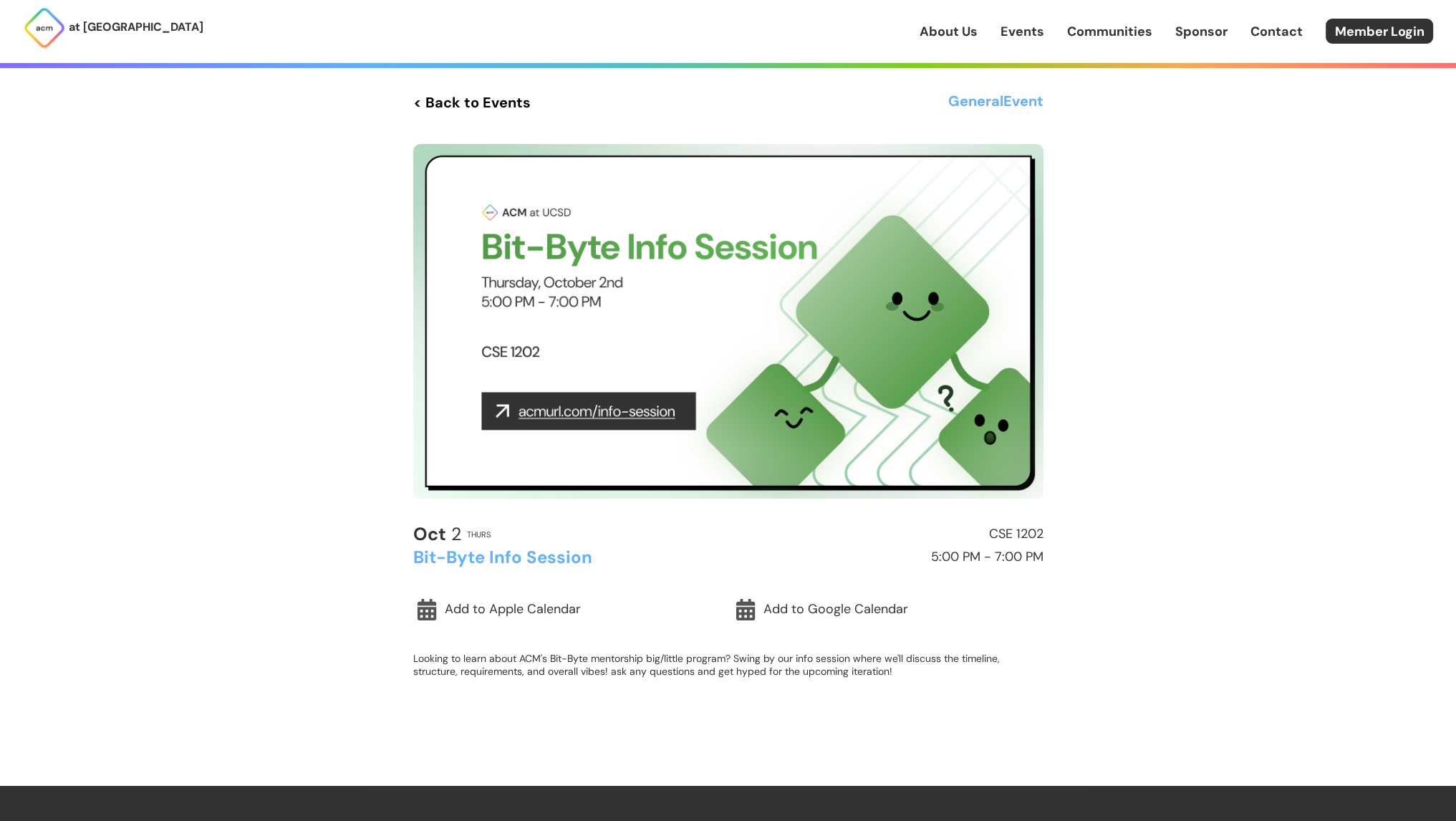
click at [477, 92] on link "< Back to Events" at bounding box center [472, 102] width 117 height 26
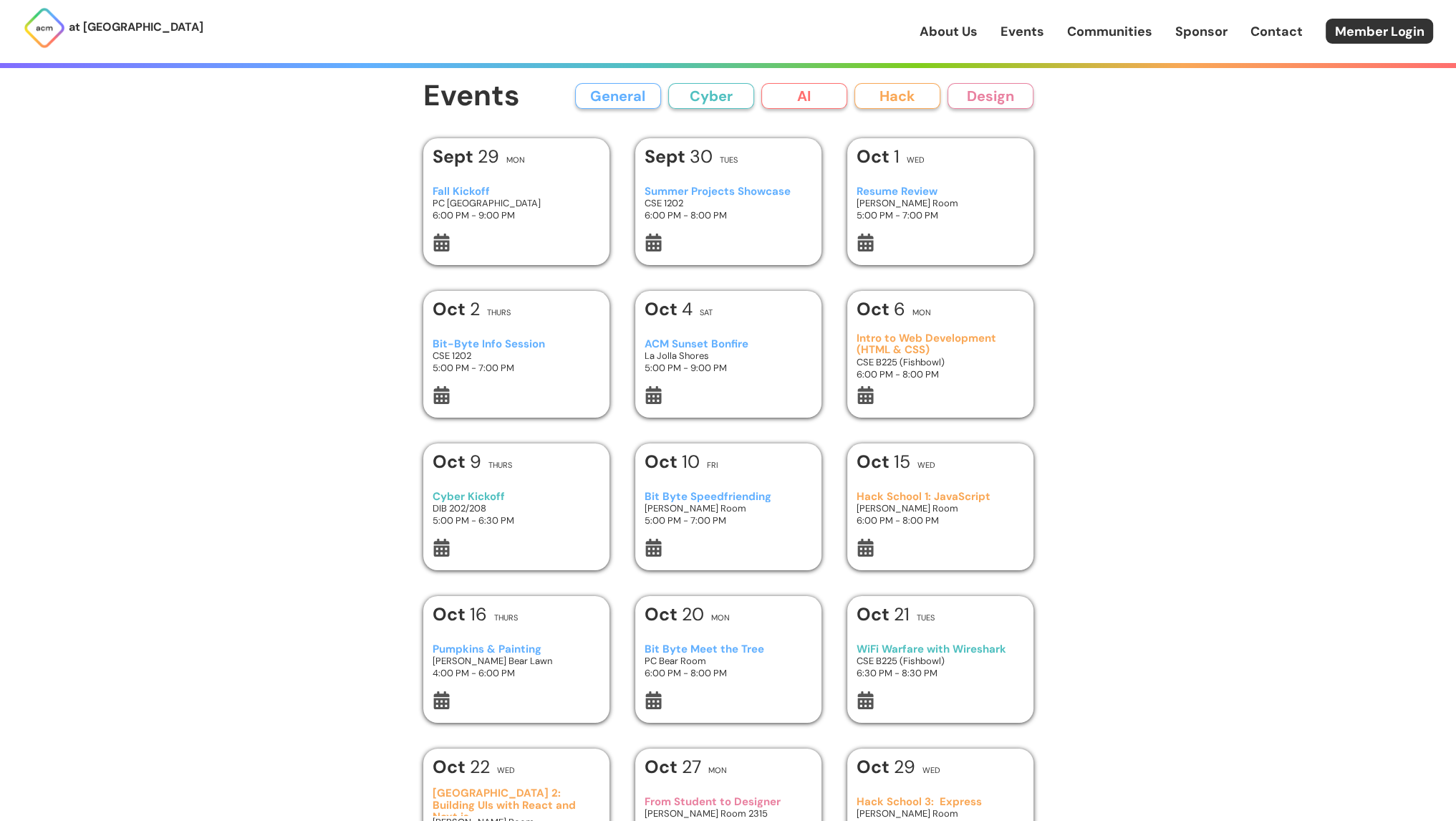
click at [963, 345] on h3 "Intro to Web Development (HTML & CSS)" at bounding box center [940, 344] width 167 height 24
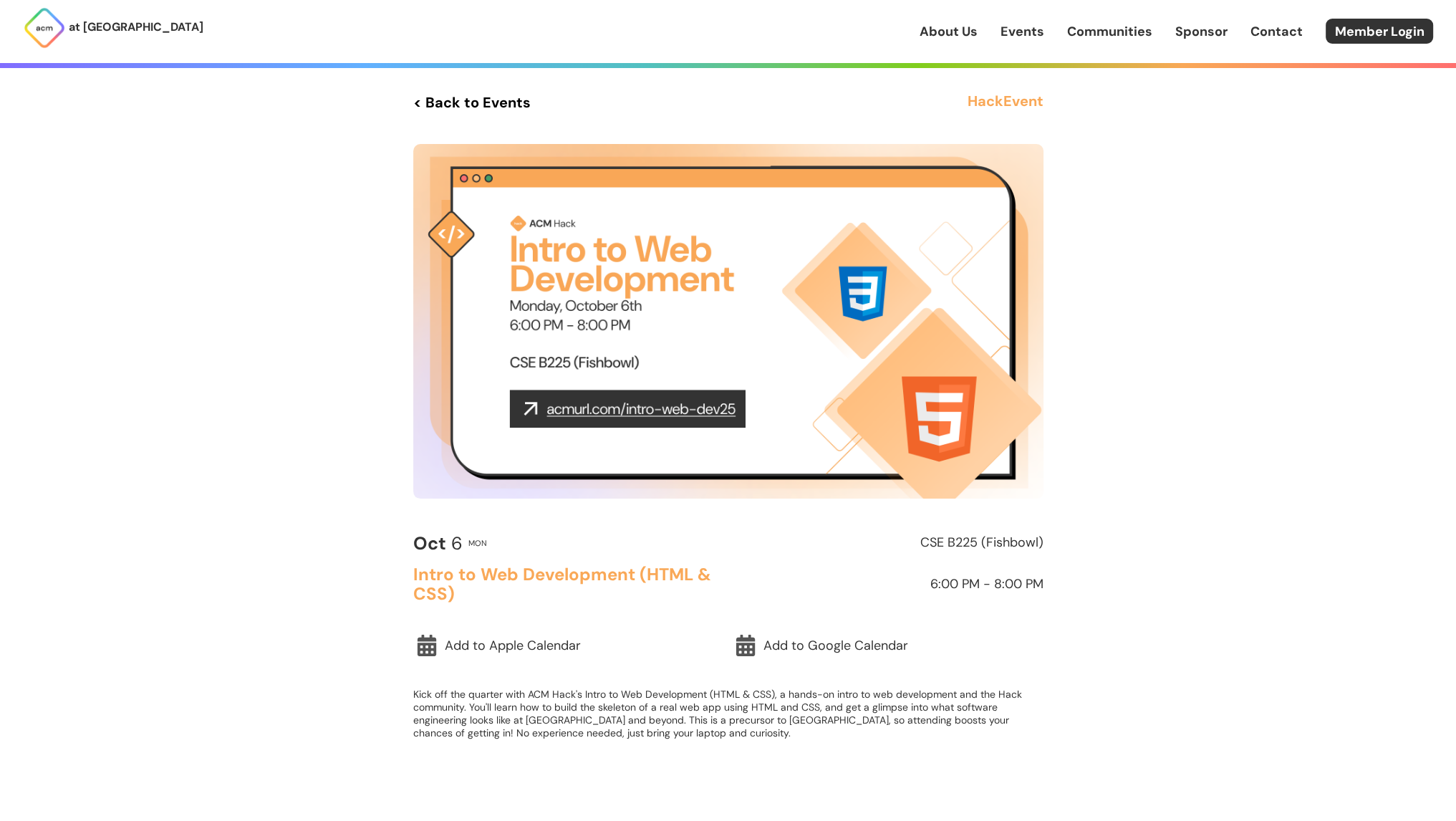
click at [454, 102] on link "< Back to Events" at bounding box center [472, 102] width 117 height 26
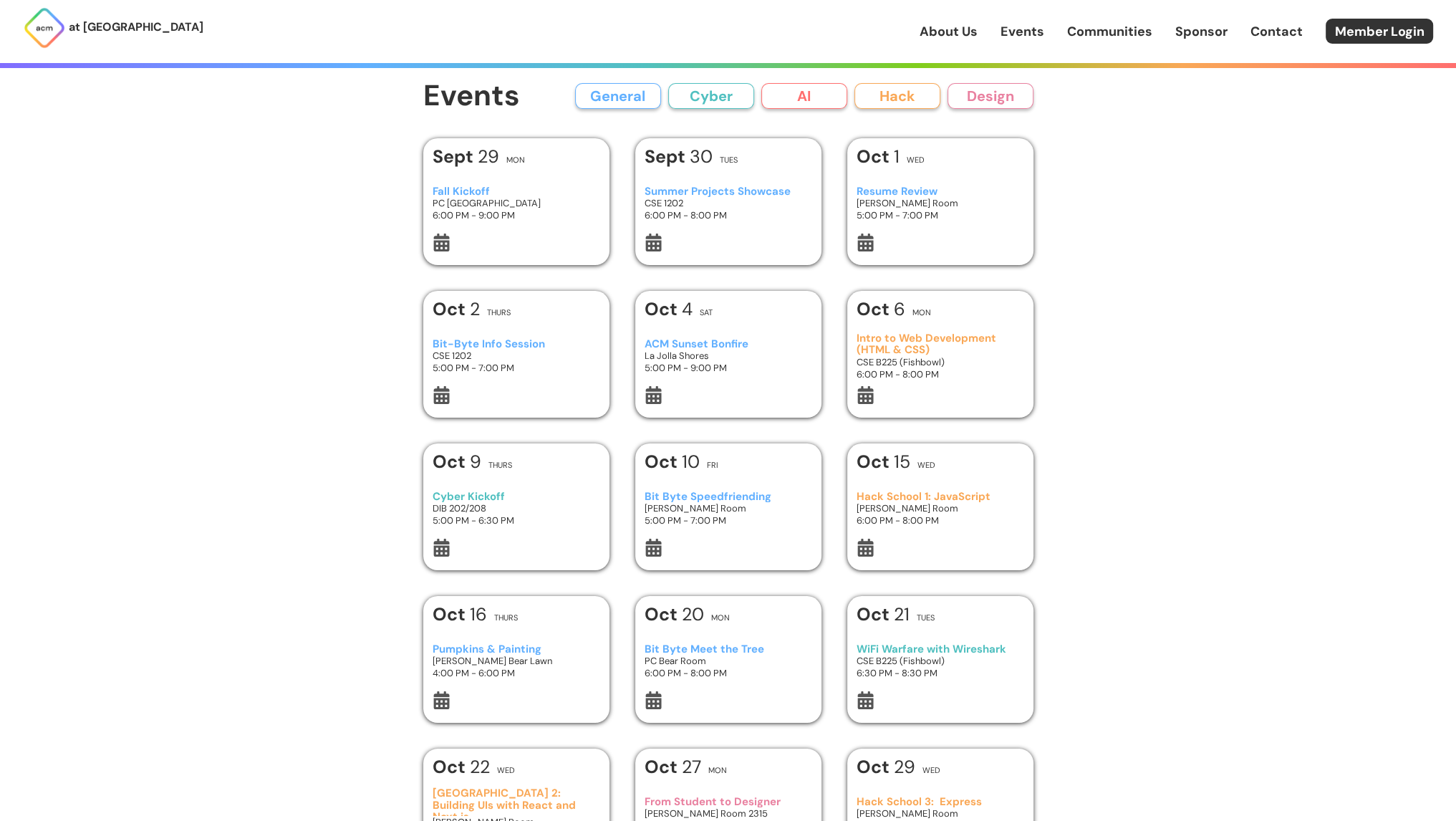
click at [960, 507] on h3 "Henry Booker Room" at bounding box center [940, 508] width 167 height 12
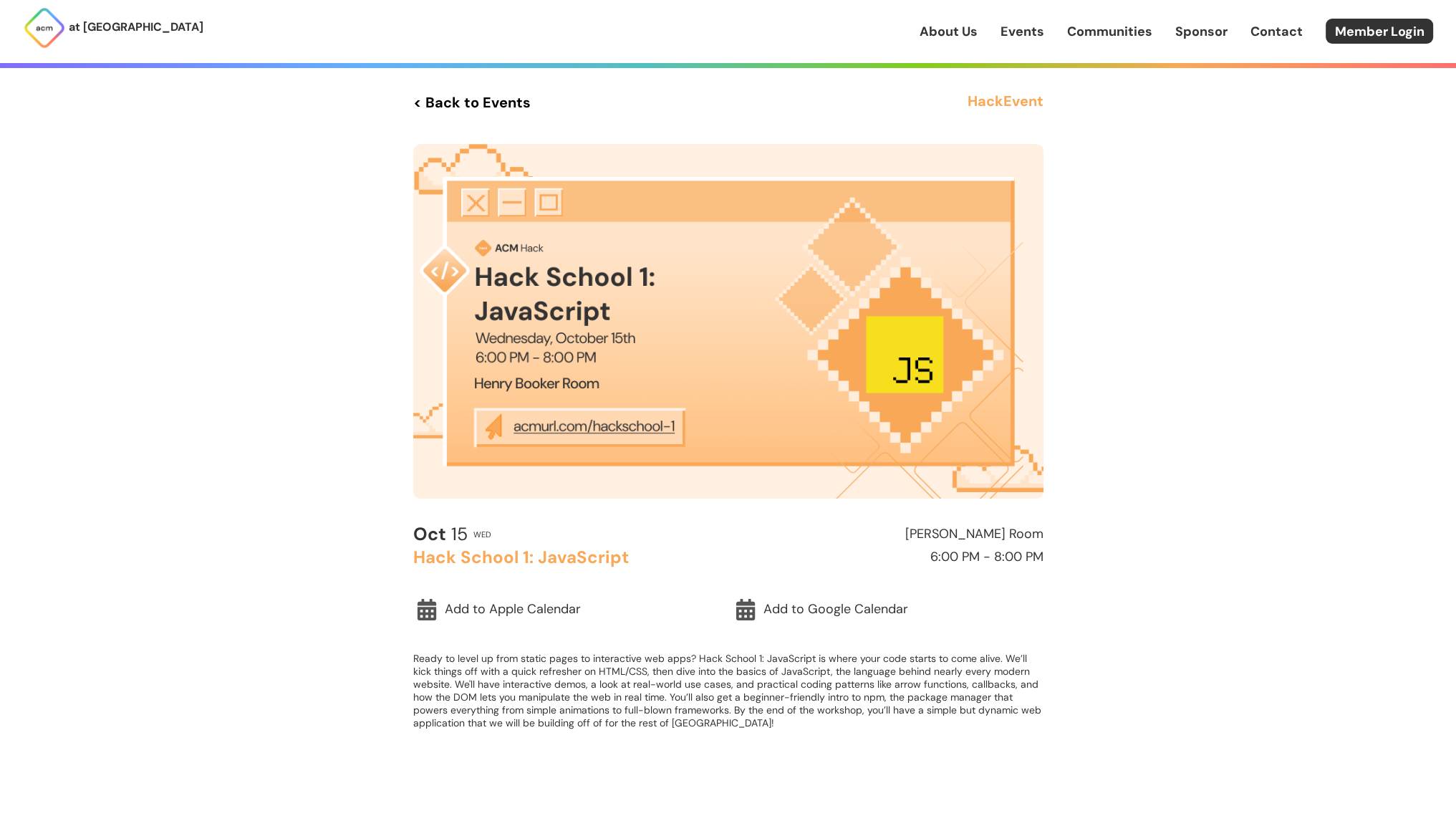
click at [476, 105] on link "< Back to Events" at bounding box center [472, 102] width 117 height 26
